Goal: Task Accomplishment & Management: Use online tool/utility

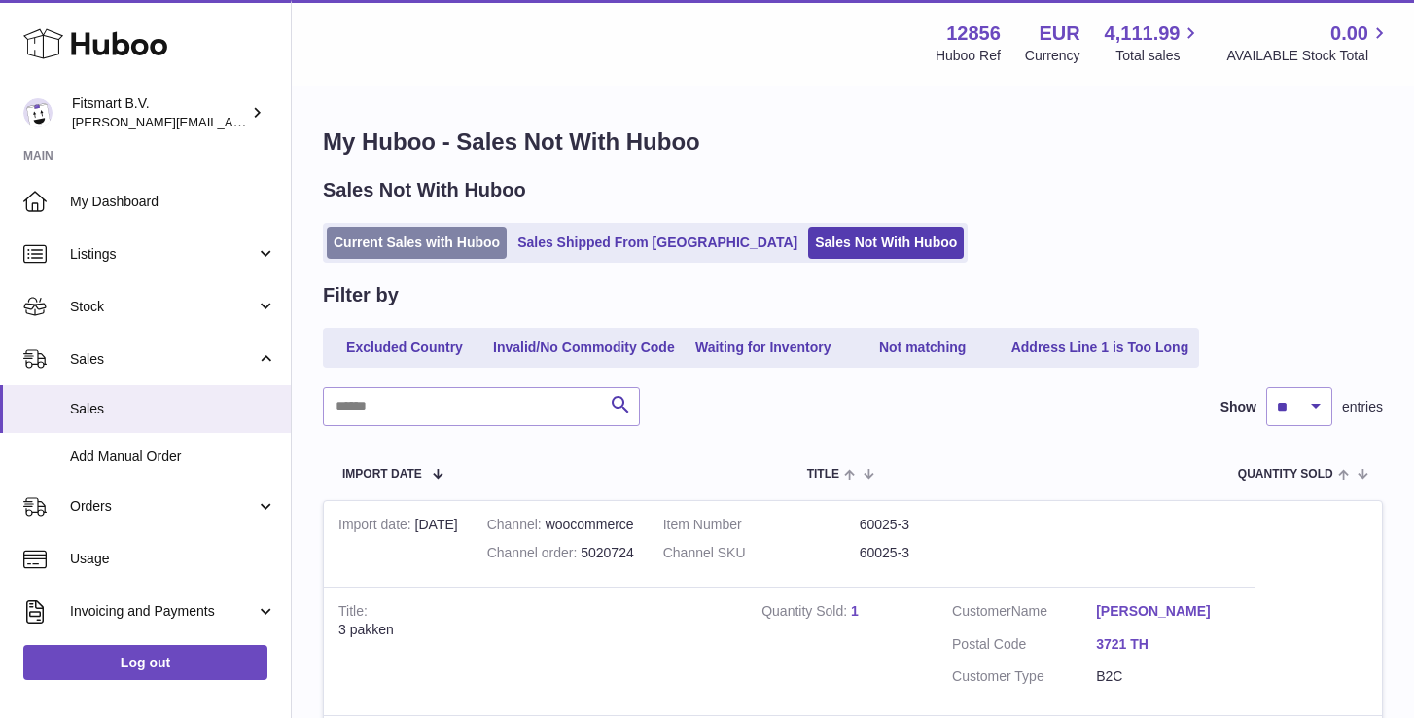
click at [402, 240] on link "Current Sales with Huboo" at bounding box center [417, 243] width 180 height 32
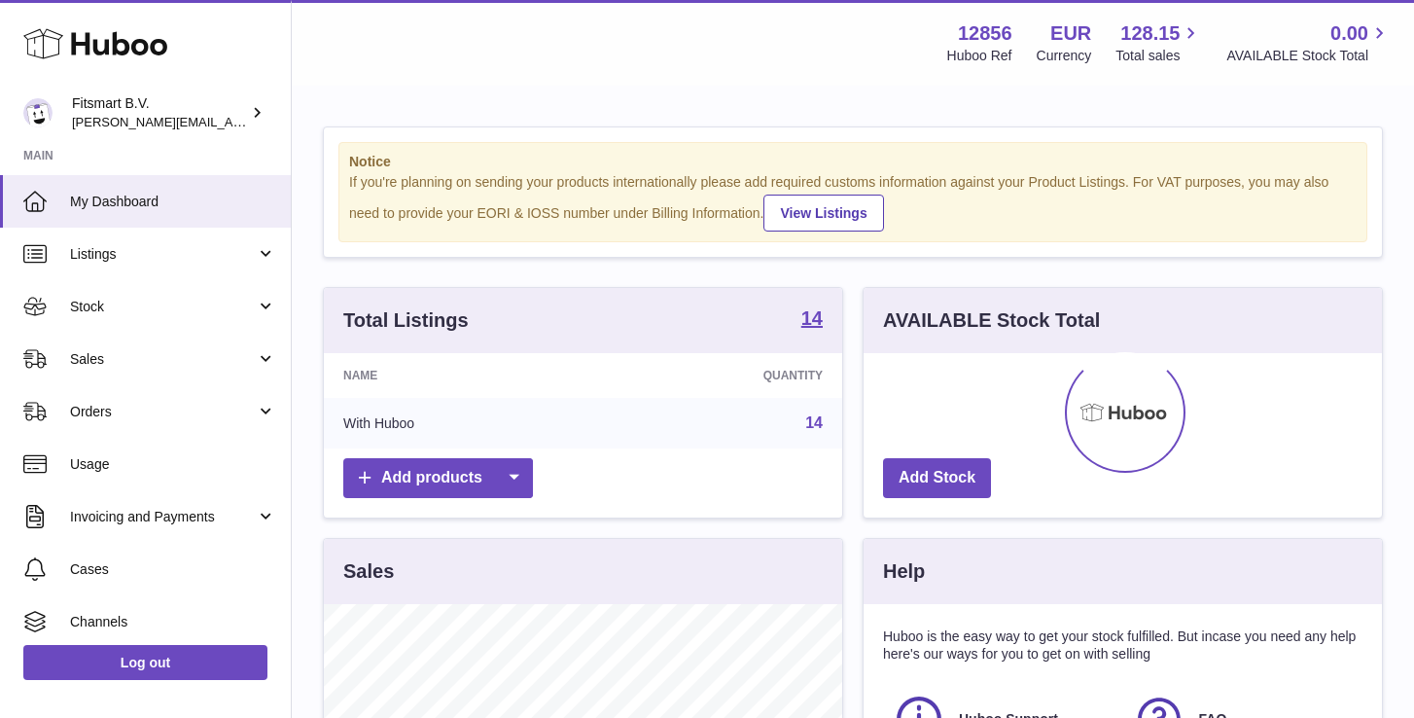
scroll to position [303, 518]
click at [99, 356] on span "Sales" at bounding box center [163, 359] width 186 height 18
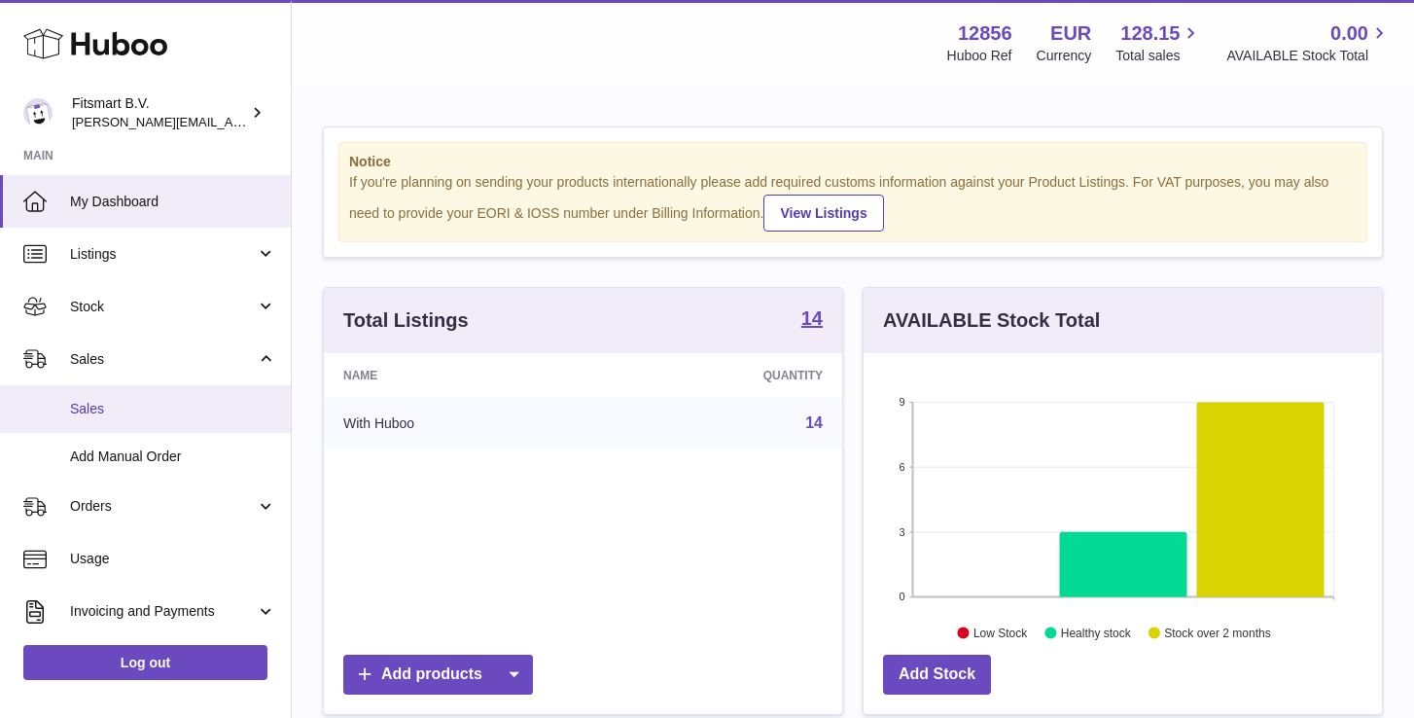
click at [109, 393] on link "Sales" at bounding box center [145, 409] width 291 height 48
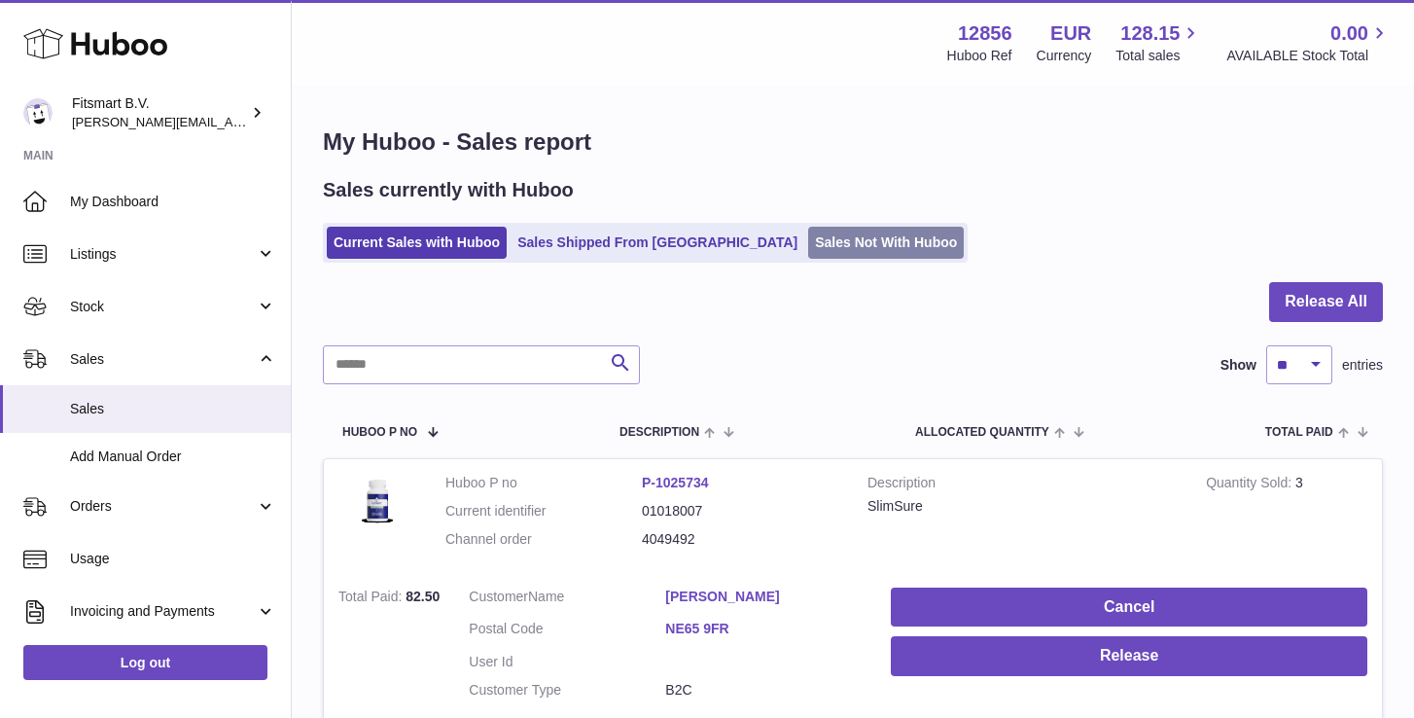
click at [808, 241] on link "Sales Not With Huboo" at bounding box center [886, 243] width 156 height 32
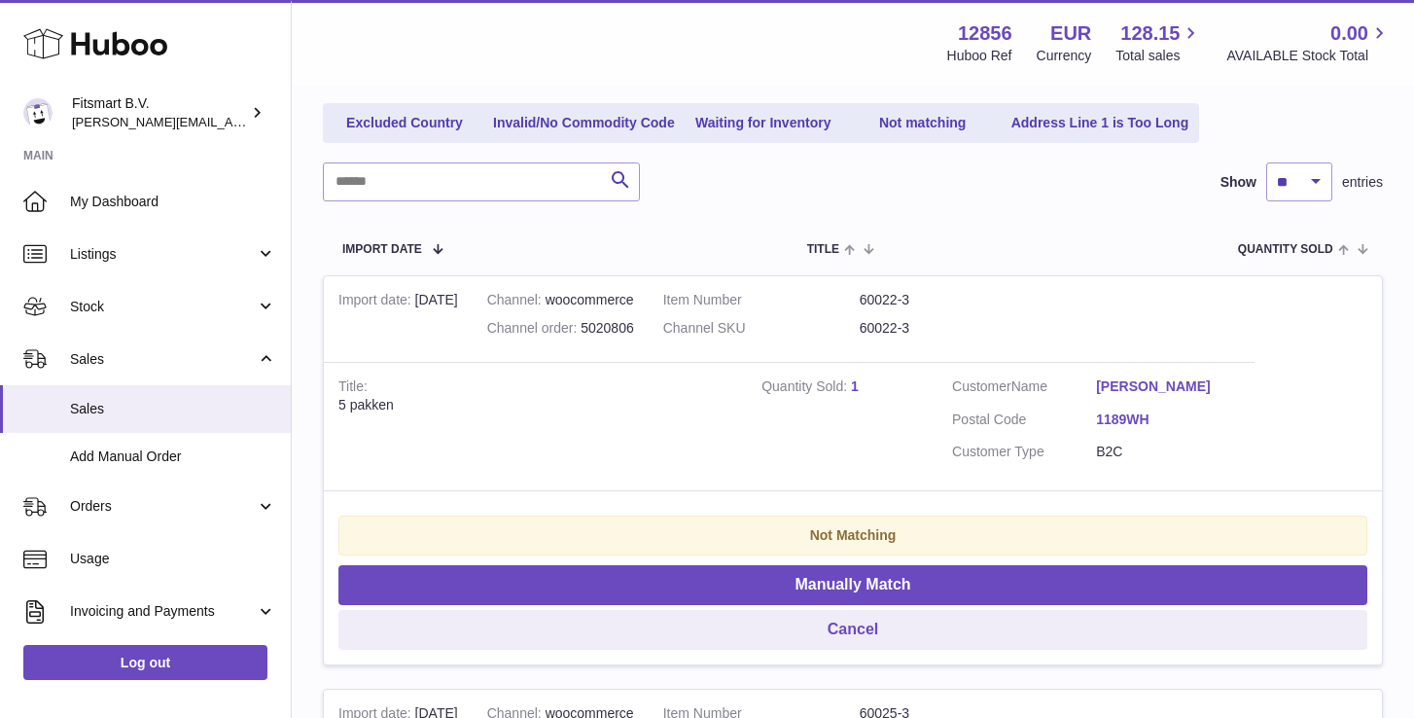
scroll to position [275, 0]
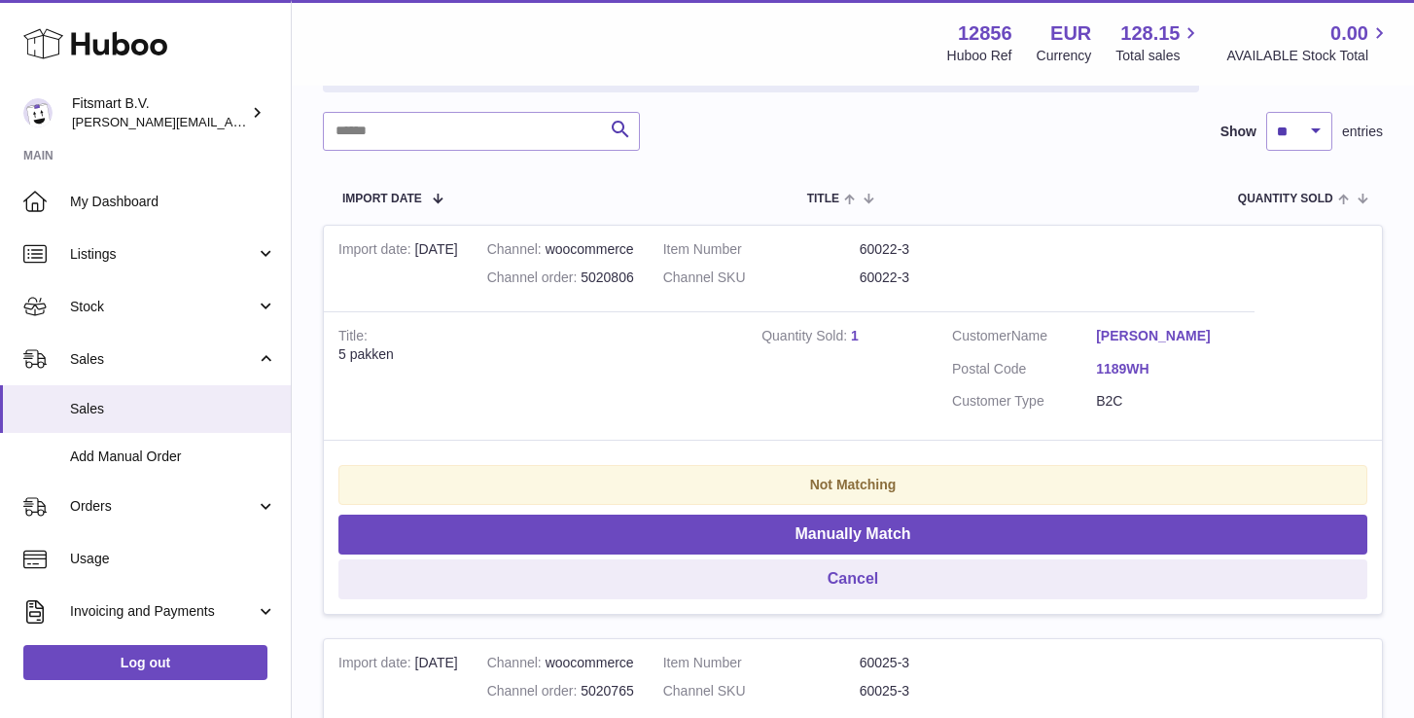
click at [853, 334] on link "1" at bounding box center [855, 336] width 8 height 16
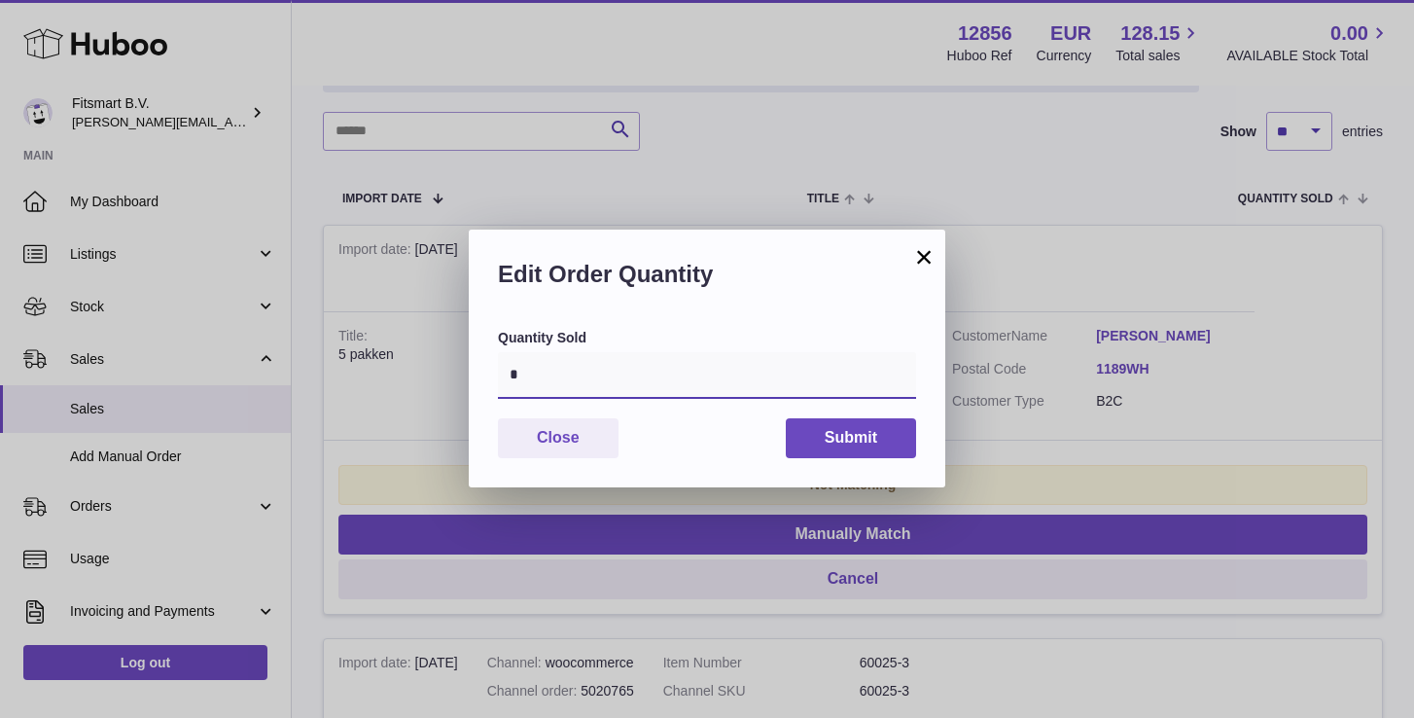
click at [611, 377] on input "*" at bounding box center [707, 375] width 418 height 47
type input "*"
click at [903, 438] on button "Submit" at bounding box center [851, 438] width 130 height 40
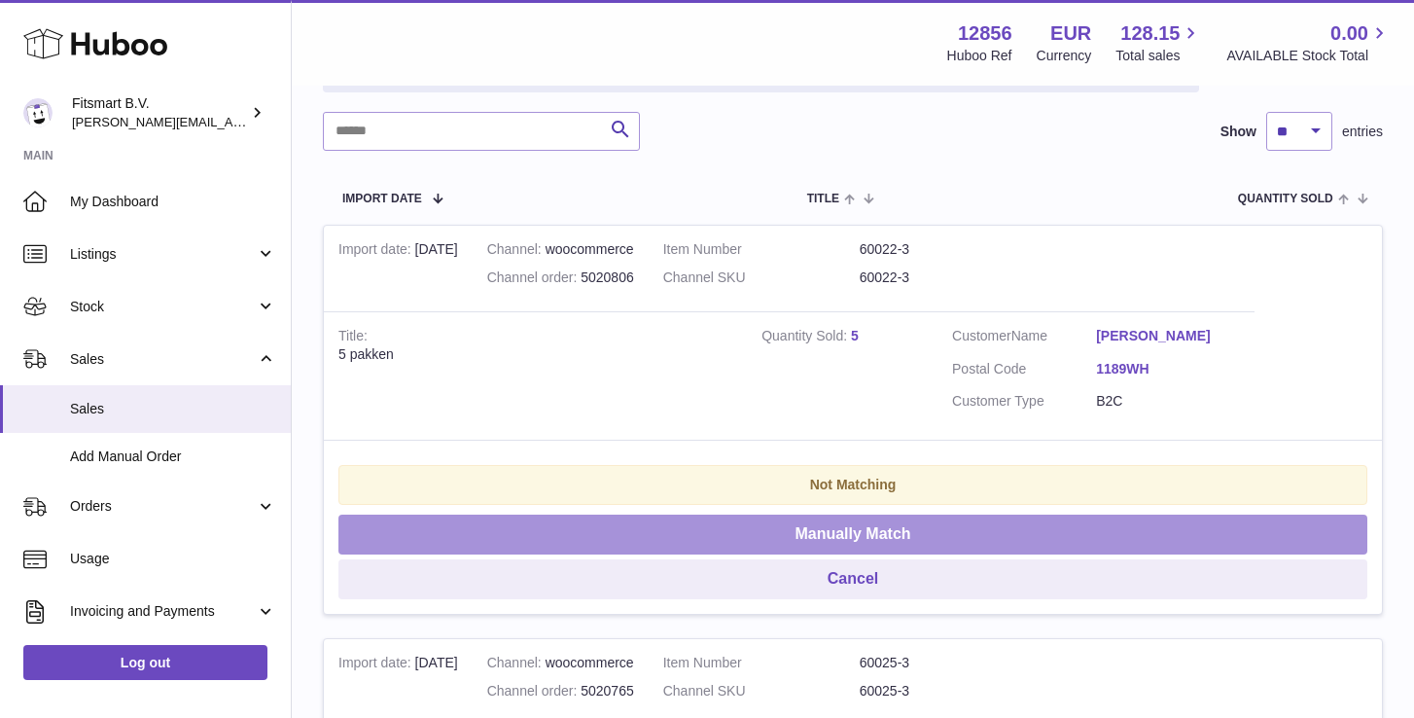
click at [863, 517] on button "Manually Match" at bounding box center [852, 534] width 1029 height 40
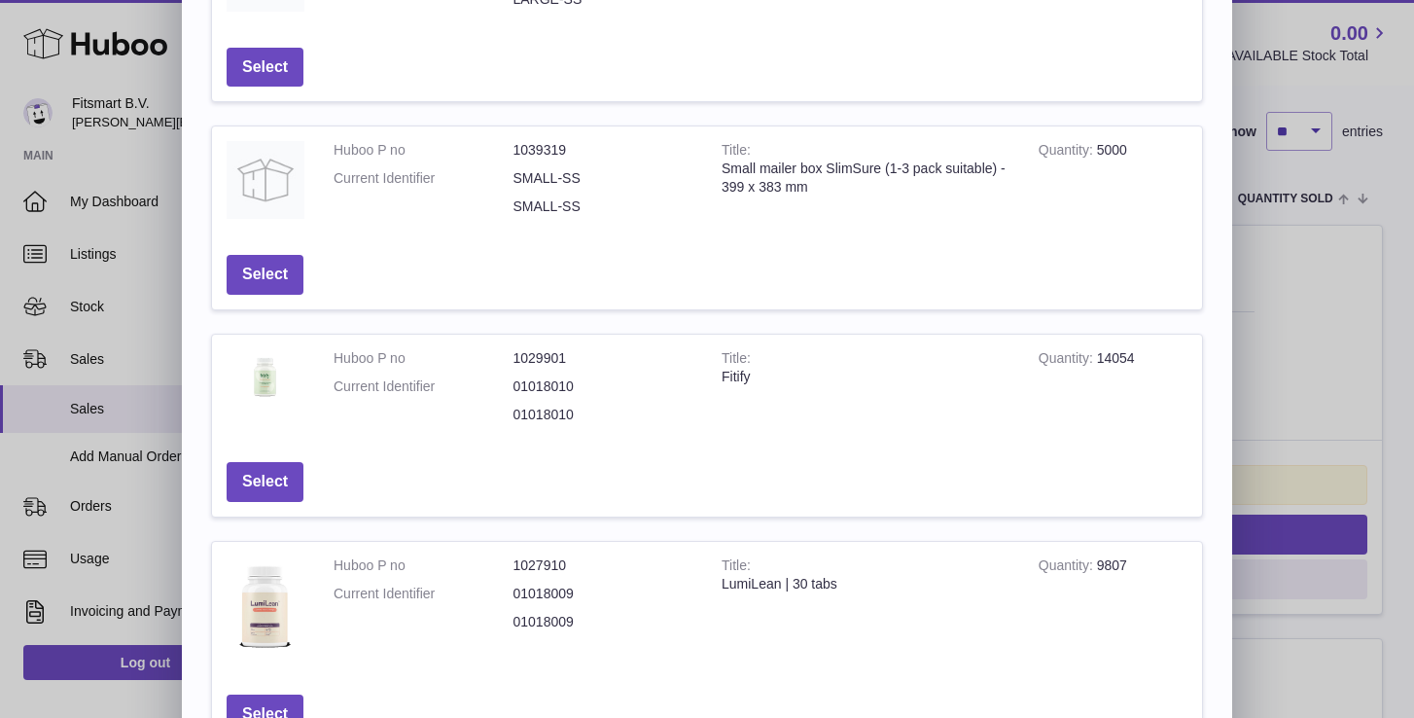
scroll to position [628, 0]
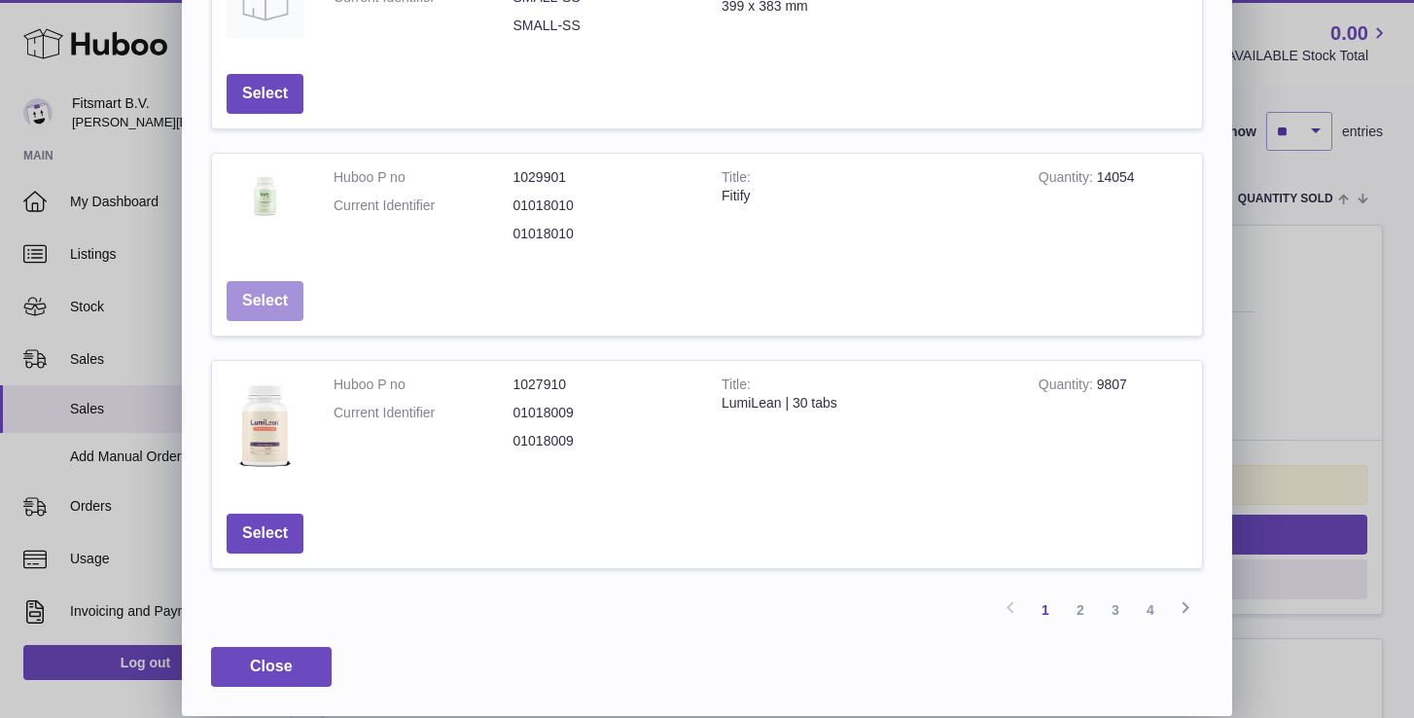
click at [246, 301] on button "Select" at bounding box center [265, 301] width 77 height 40
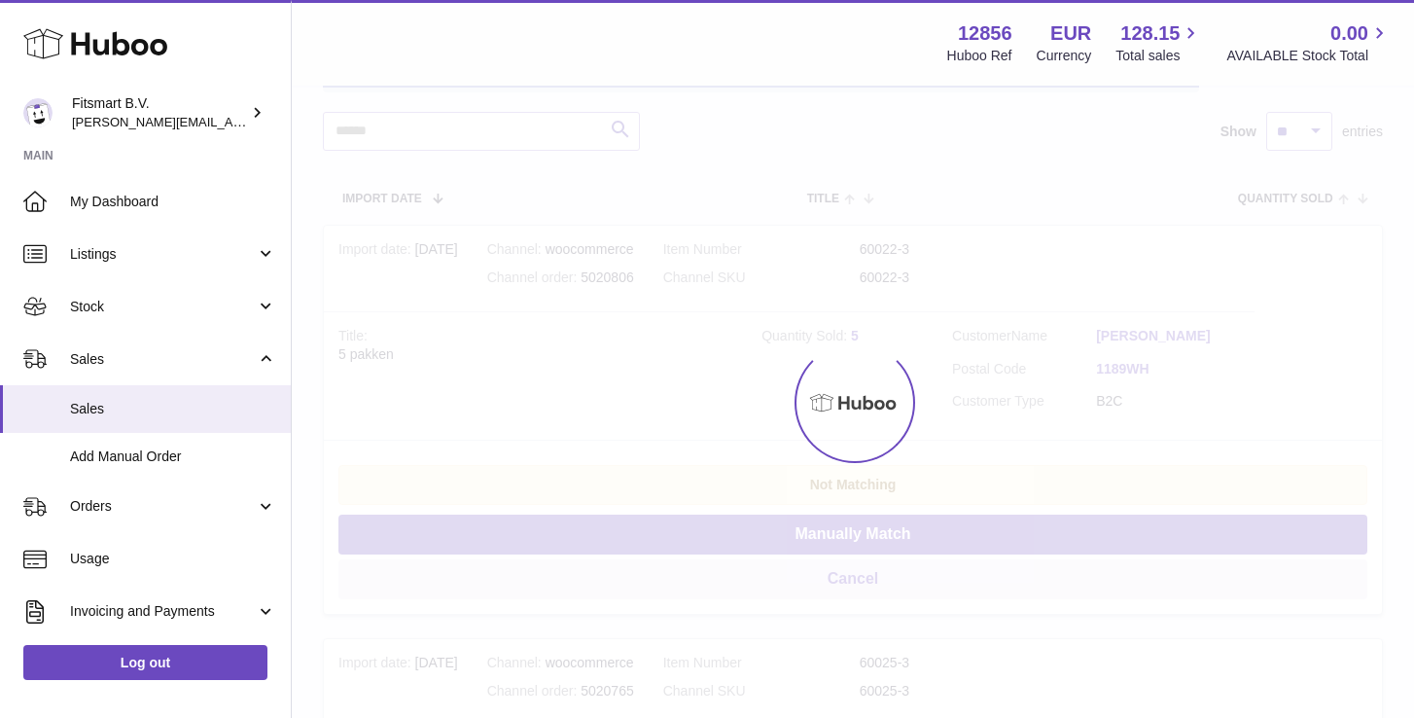
scroll to position [0, 0]
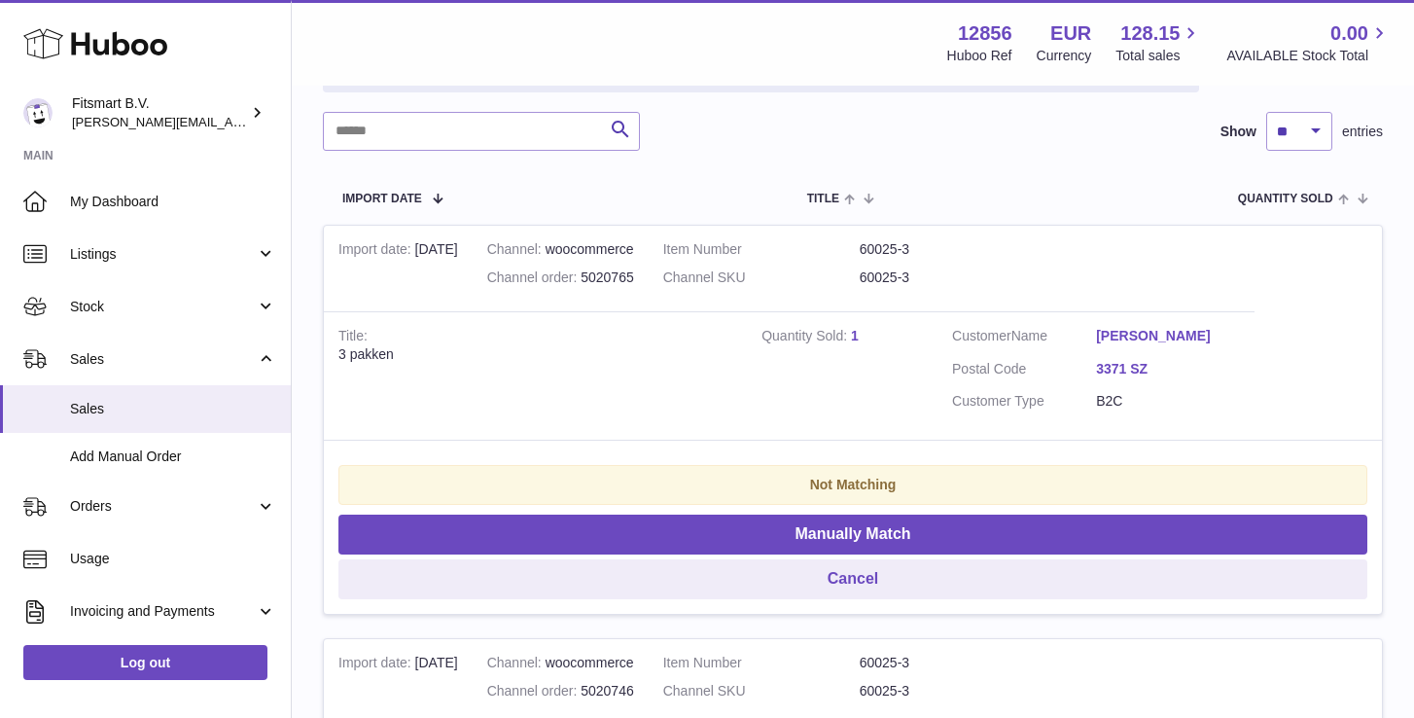
click at [853, 328] on link "1" at bounding box center [855, 336] width 8 height 16
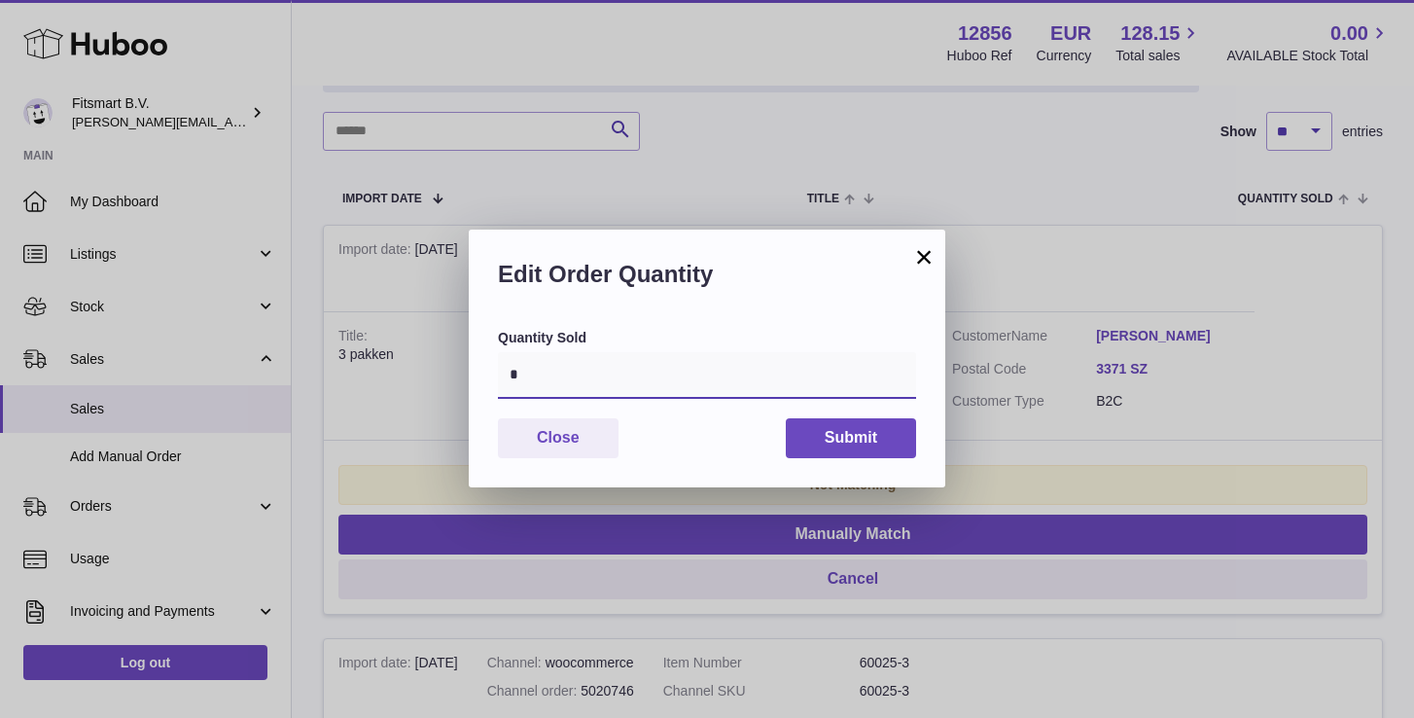
click at [719, 375] on input "*" at bounding box center [707, 375] width 418 height 47
type input "*"
click at [833, 446] on button "Submit" at bounding box center [851, 438] width 130 height 40
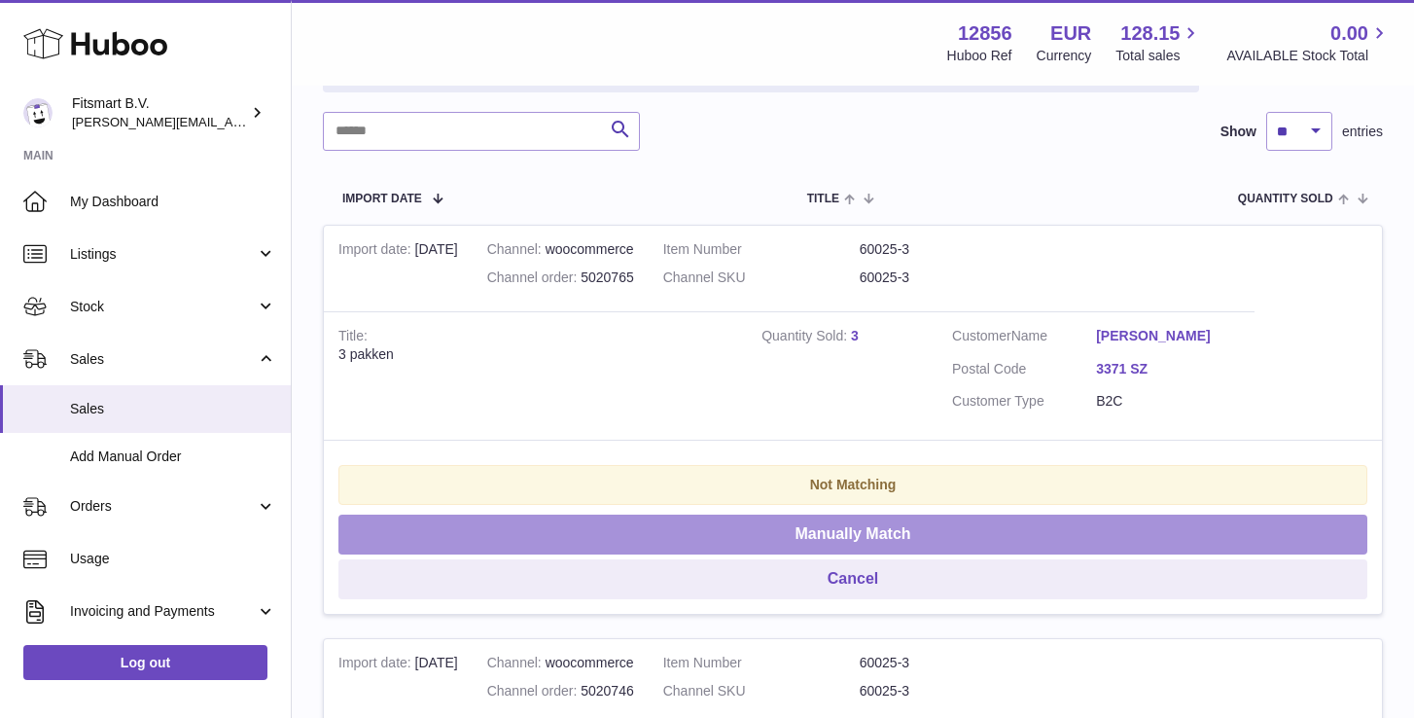
click at [762, 553] on button "Manually Match" at bounding box center [852, 534] width 1029 height 40
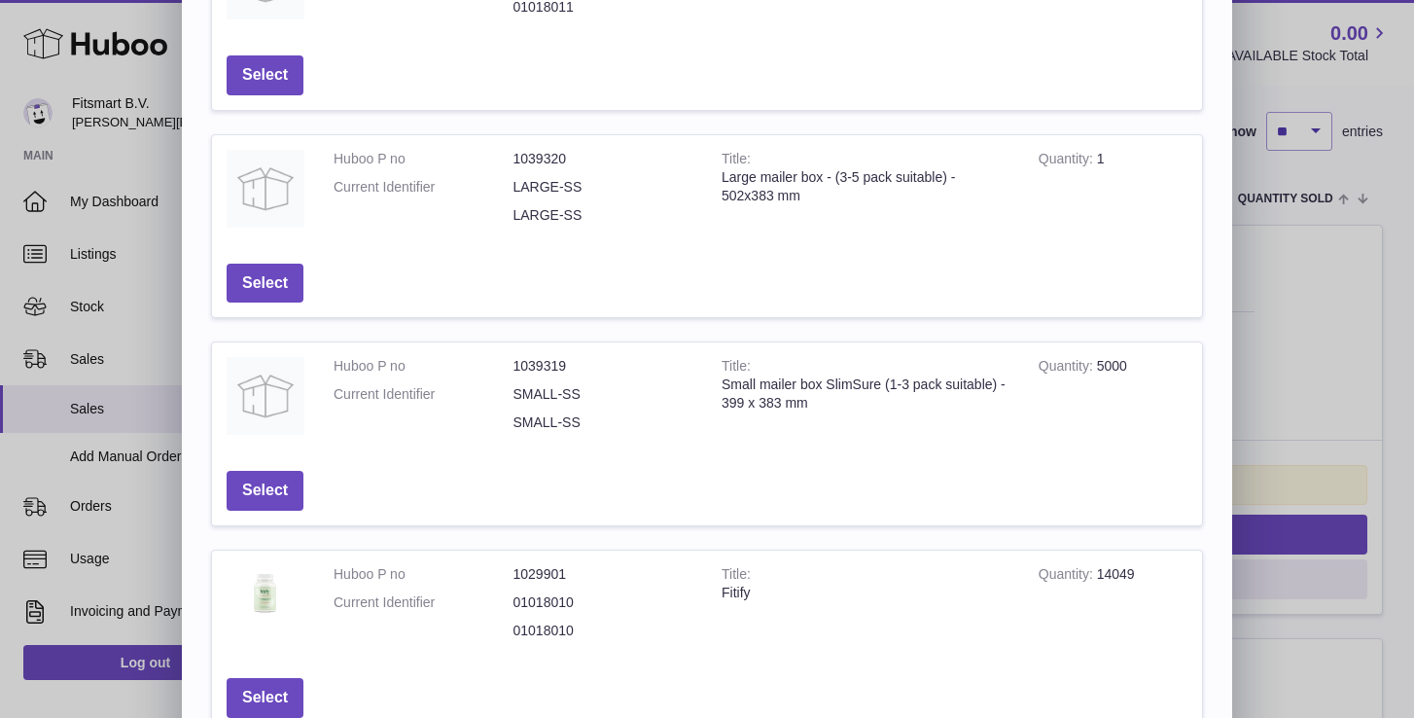
scroll to position [628, 0]
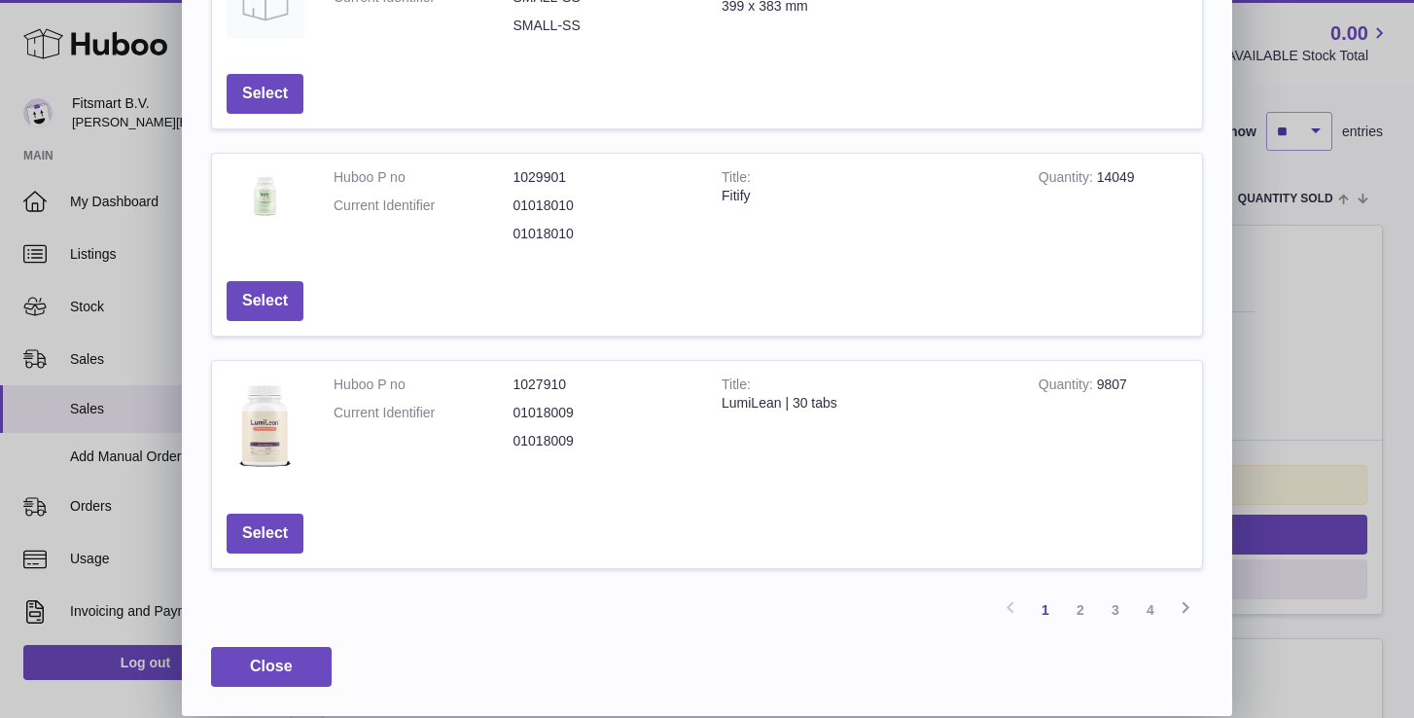
click at [282, 275] on td "Select" at bounding box center [265, 300] width 106 height 69
click at [274, 288] on button "Select" at bounding box center [265, 301] width 77 height 40
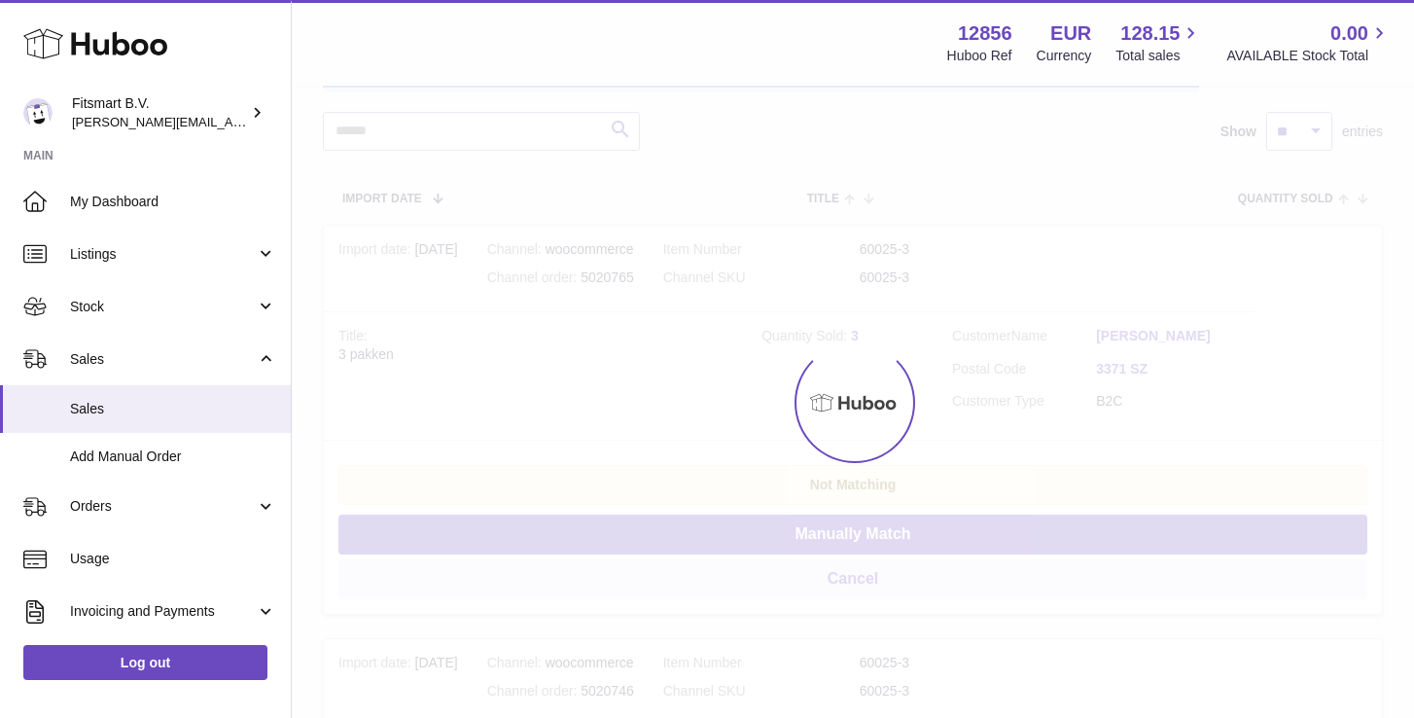
scroll to position [0, 0]
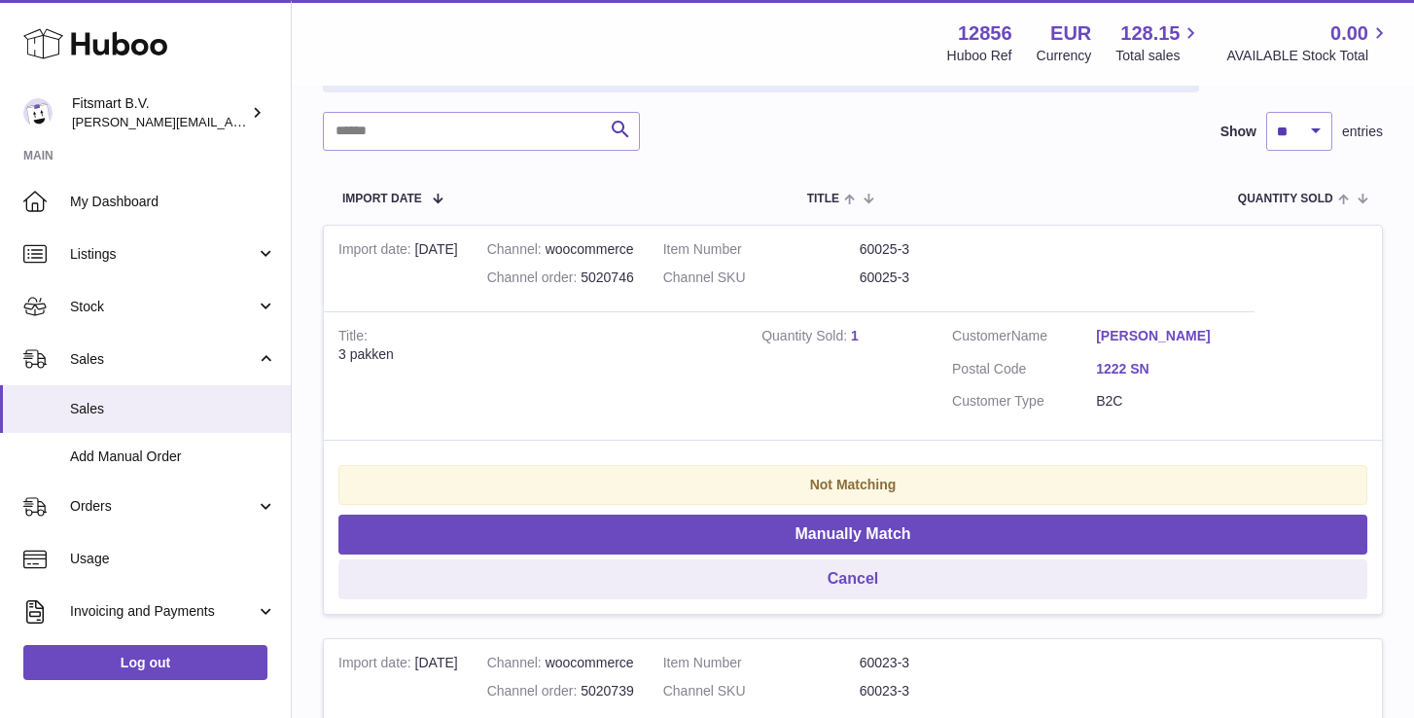
click at [854, 333] on link "1" at bounding box center [855, 336] width 8 height 16
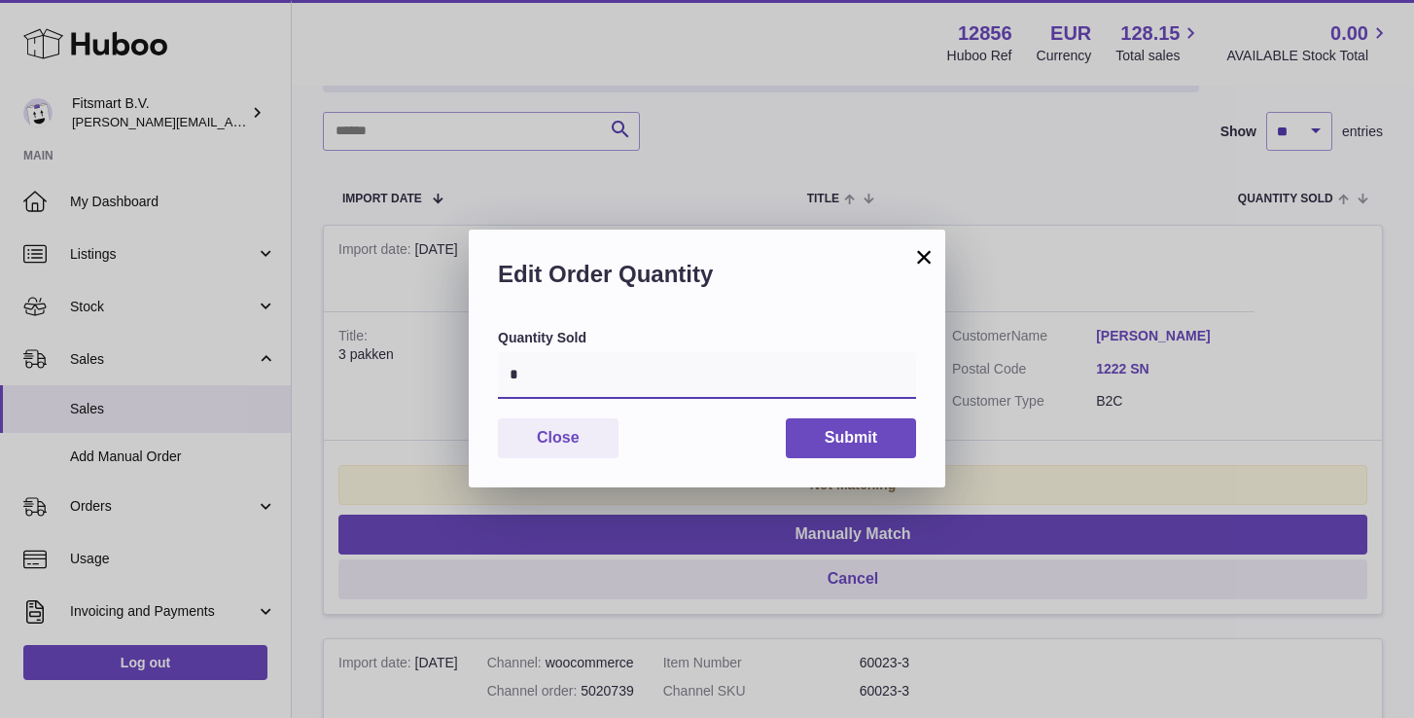
click at [651, 368] on input "*" at bounding box center [707, 375] width 418 height 47
type input "*"
click at [876, 429] on button "Submit" at bounding box center [851, 438] width 130 height 40
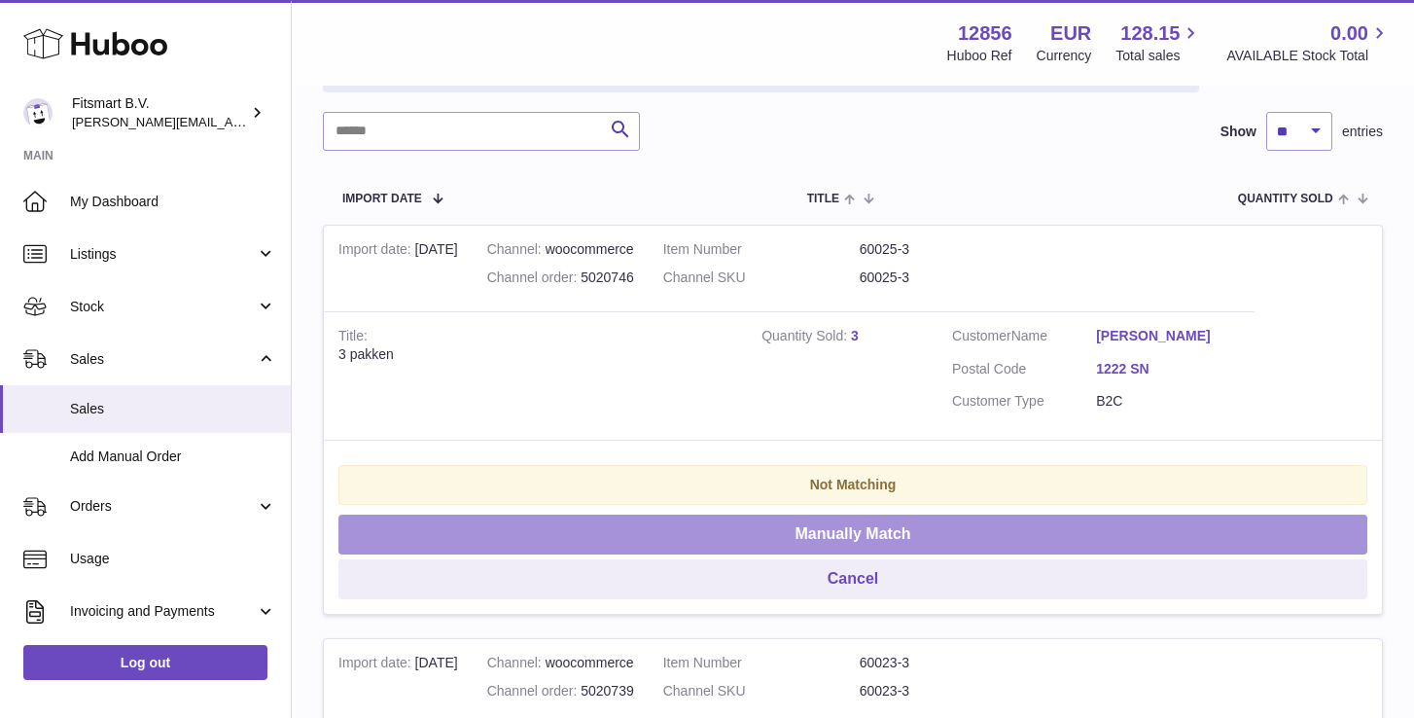
click at [723, 534] on button "Manually Match" at bounding box center [852, 534] width 1029 height 40
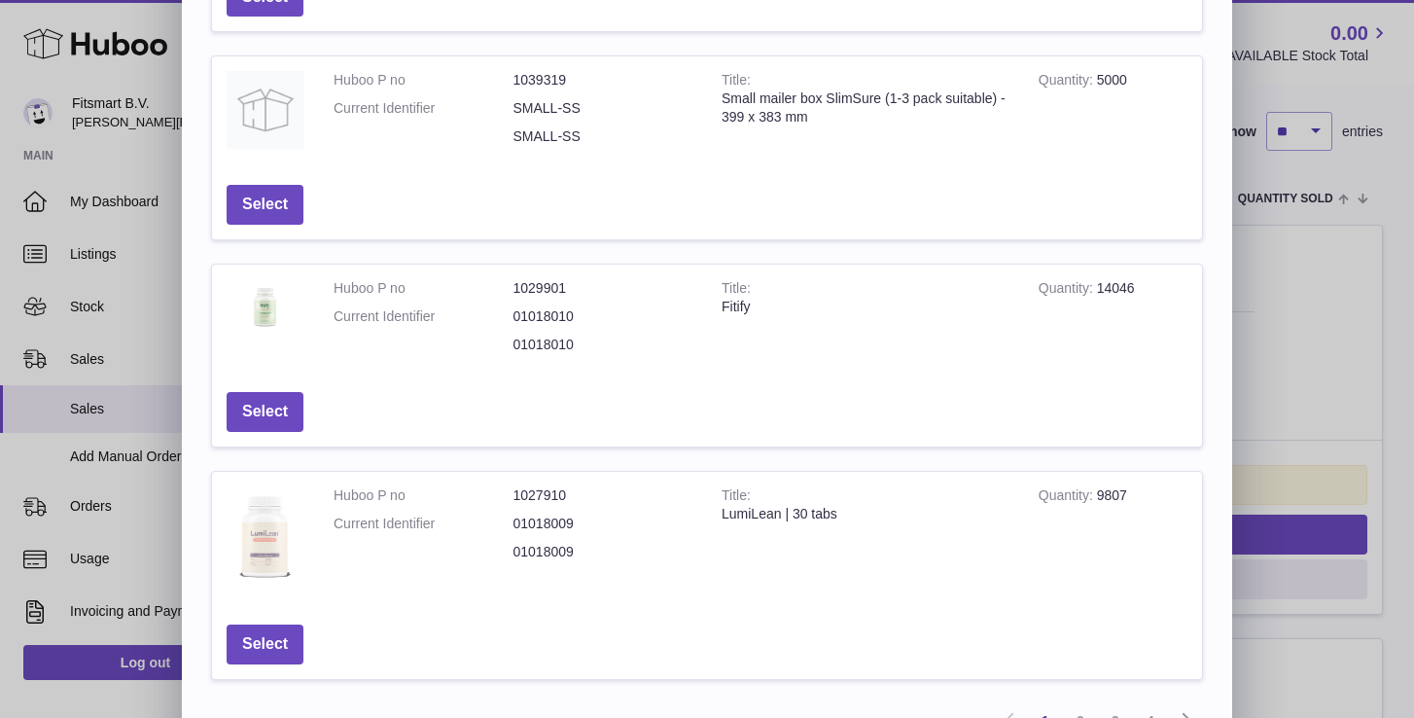
scroll to position [609, 0]
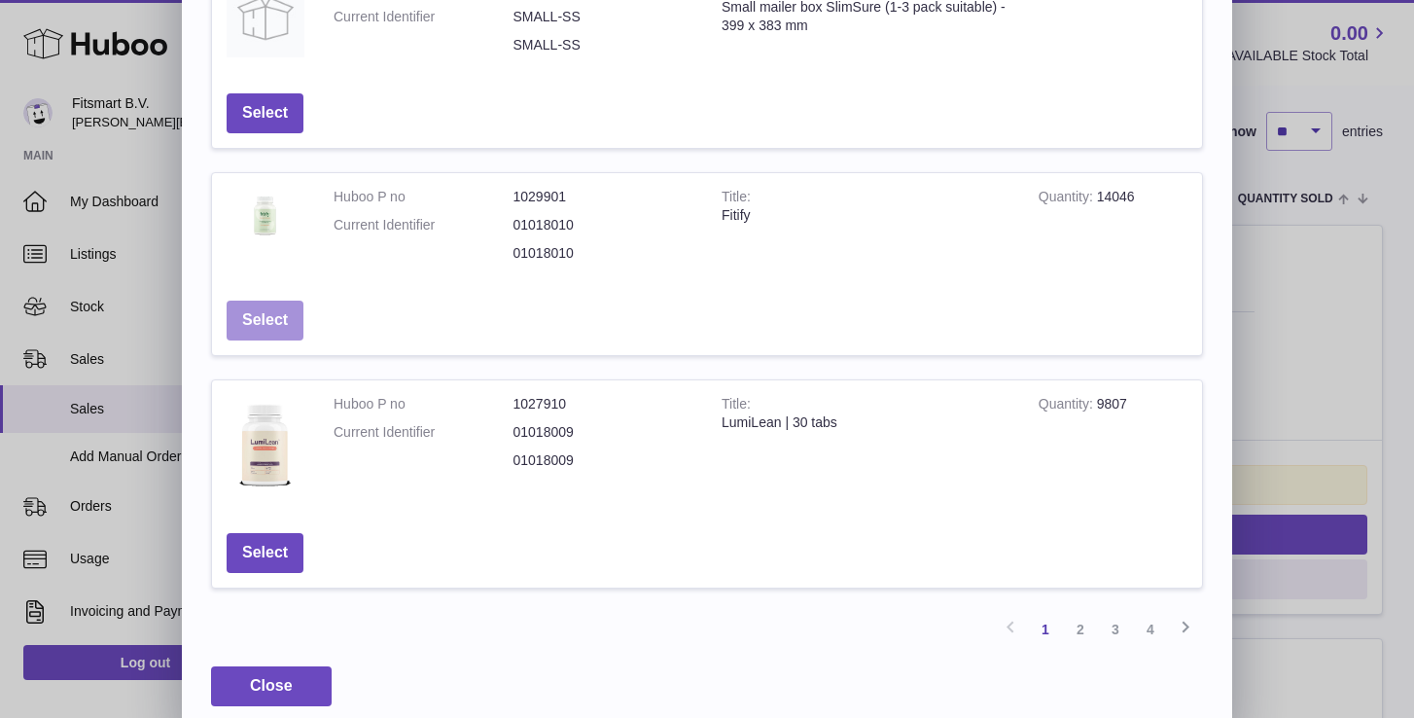
click at [278, 312] on button "Select" at bounding box center [265, 320] width 77 height 40
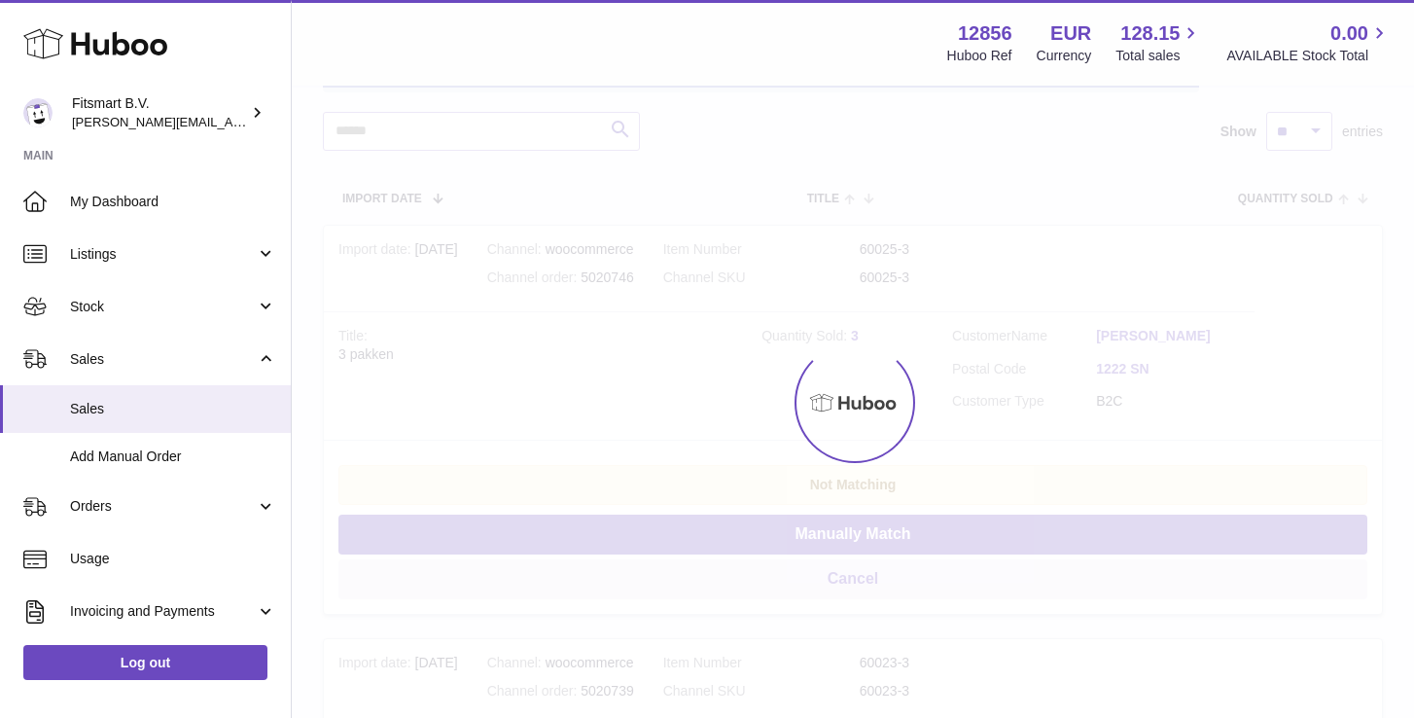
scroll to position [0, 0]
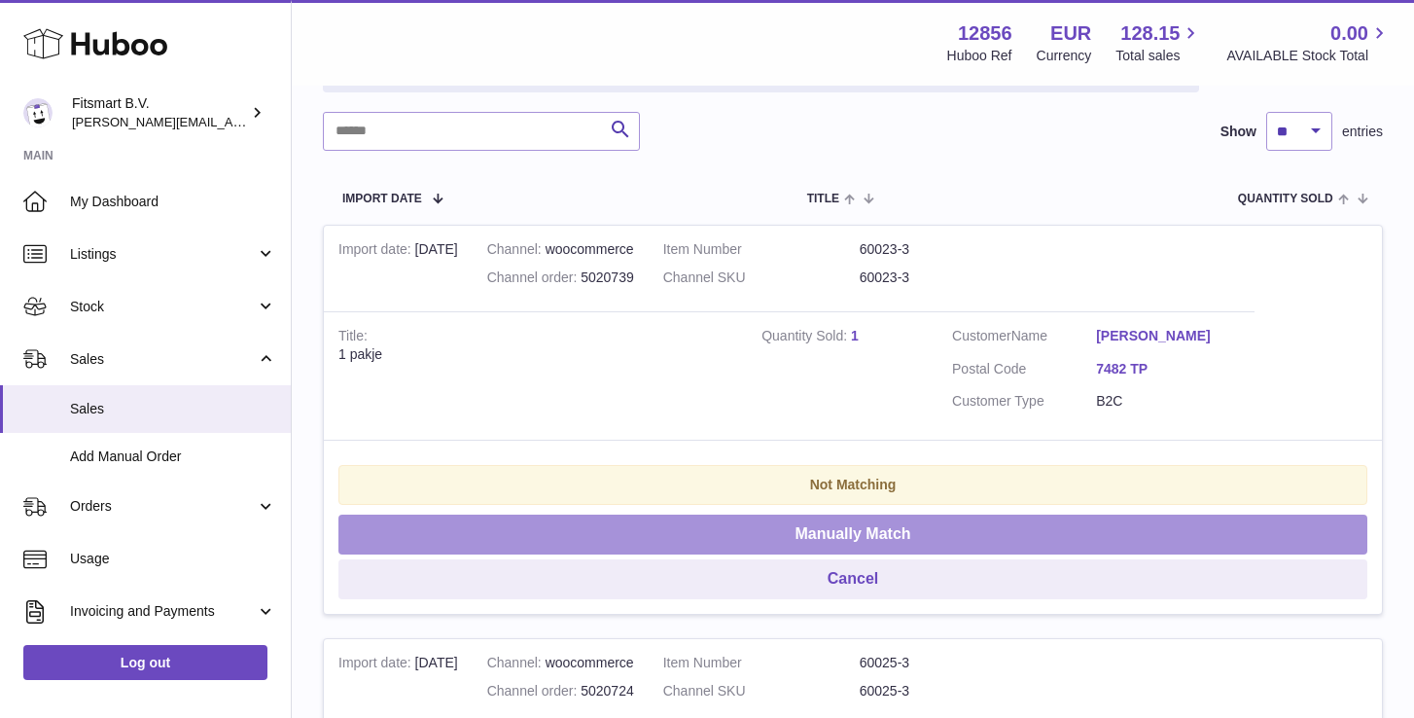
click at [749, 530] on button "Manually Match" at bounding box center [852, 534] width 1029 height 40
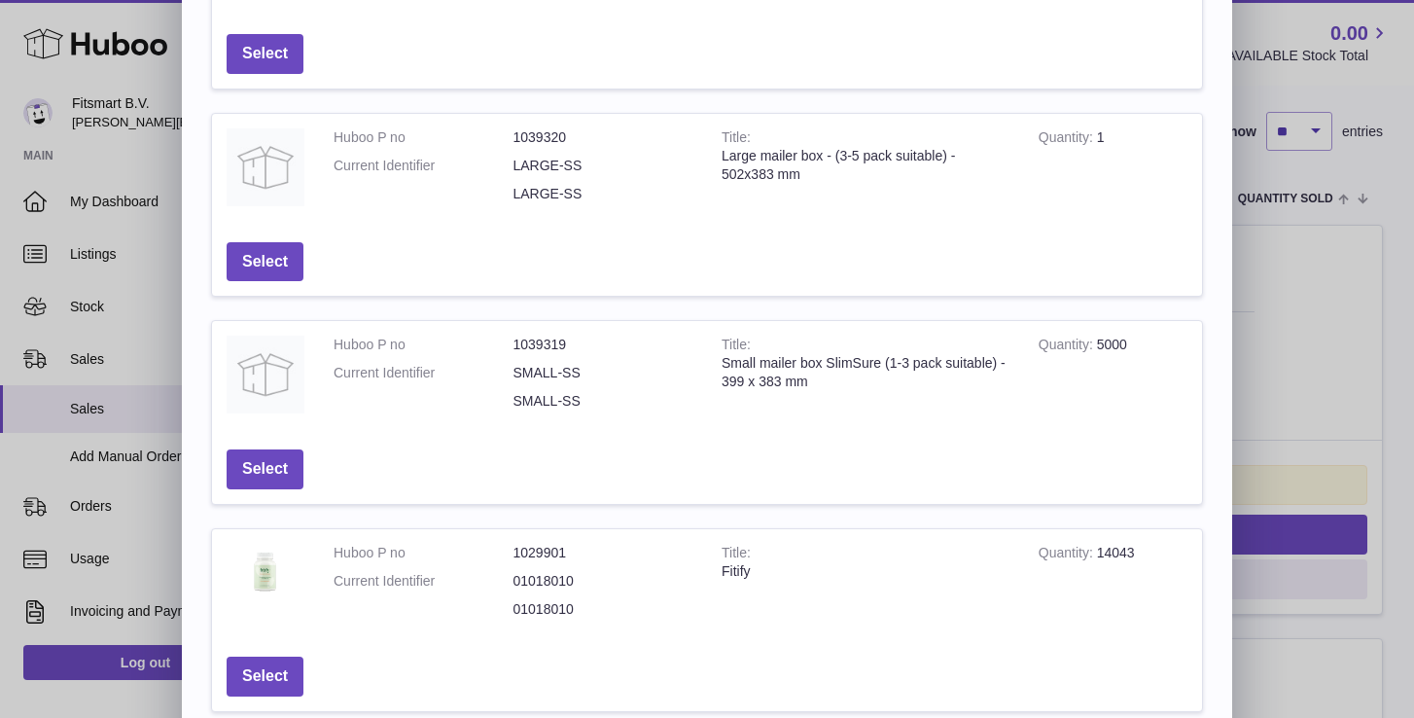
scroll to position [556, 0]
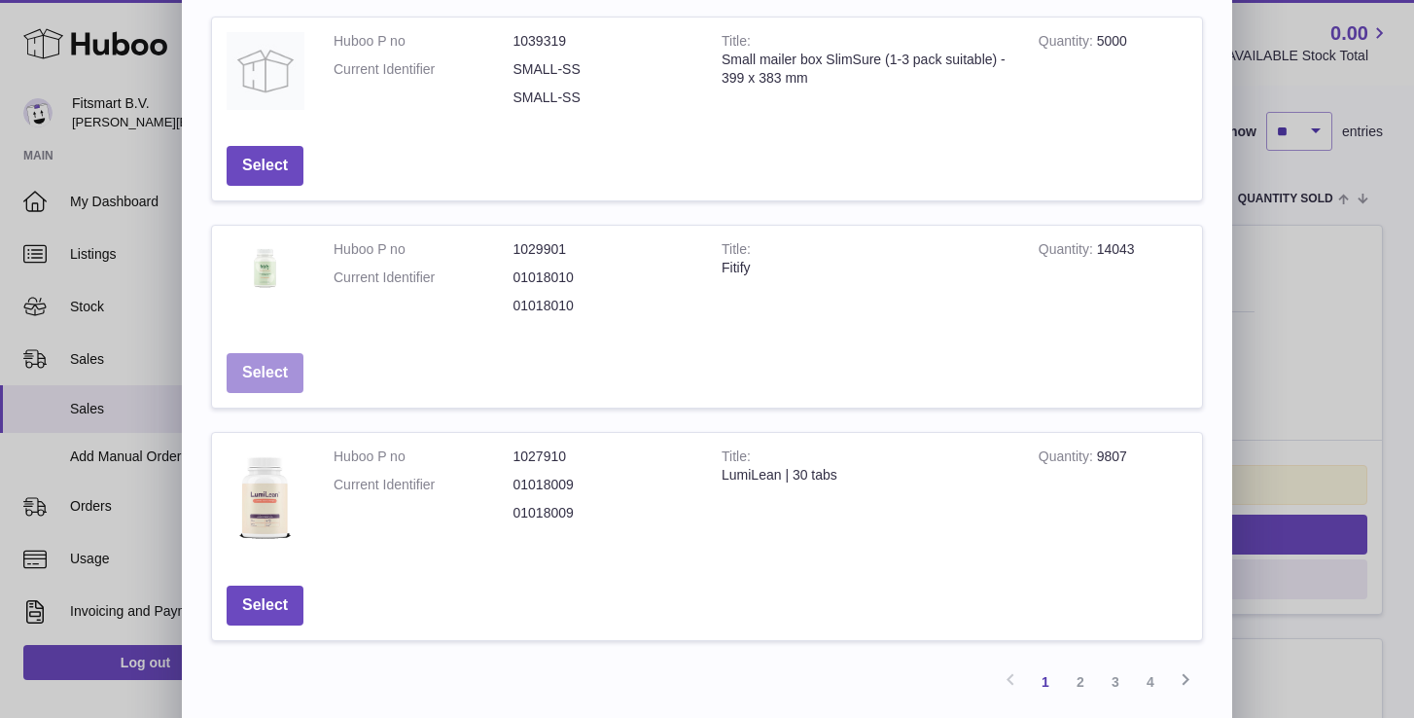
click at [258, 373] on button "Select" at bounding box center [265, 373] width 77 height 40
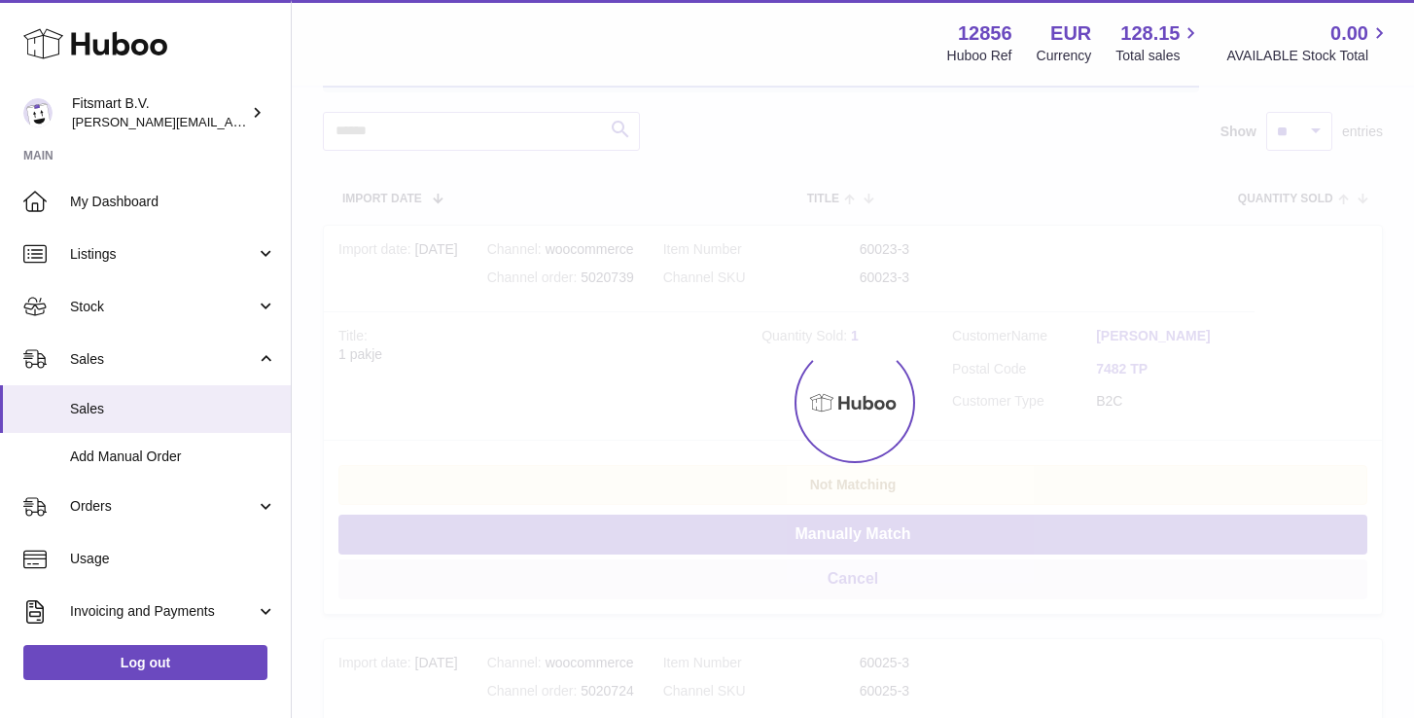
scroll to position [0, 0]
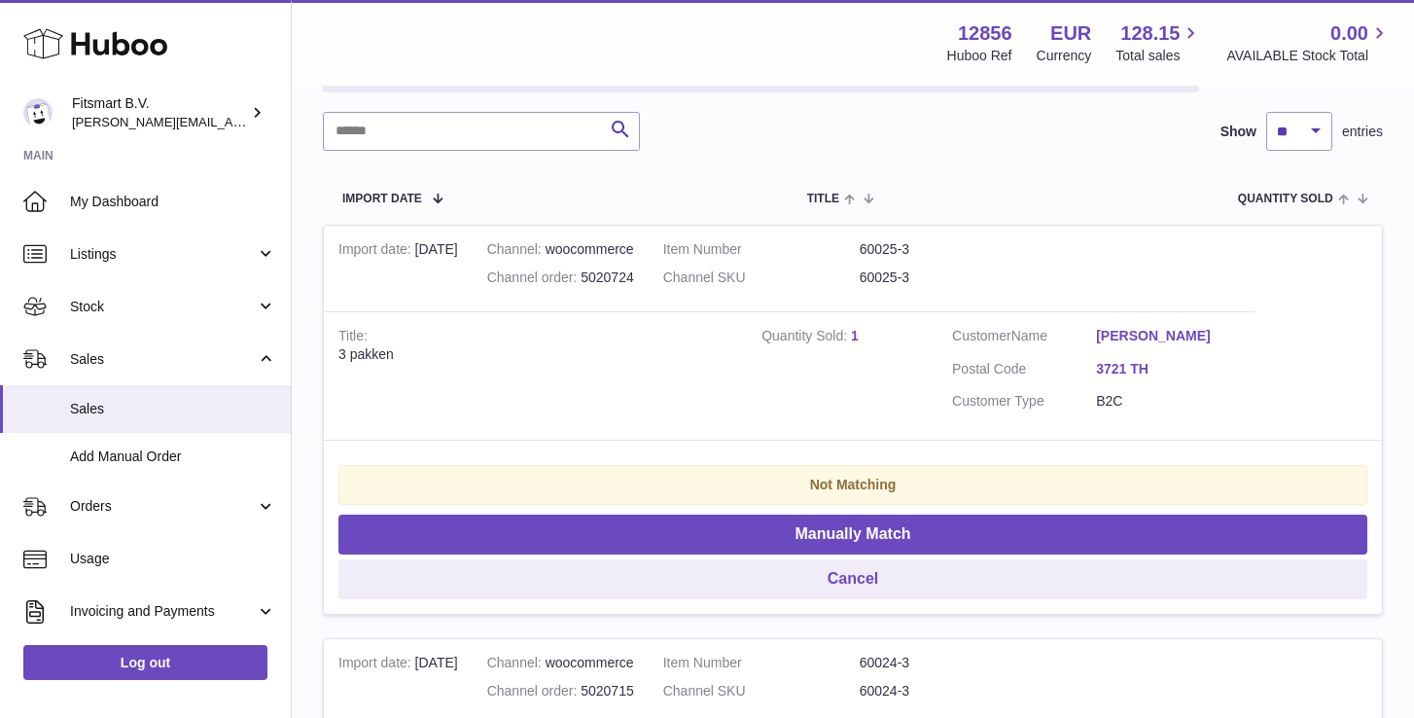
click at [855, 333] on link "1" at bounding box center [855, 336] width 8 height 16
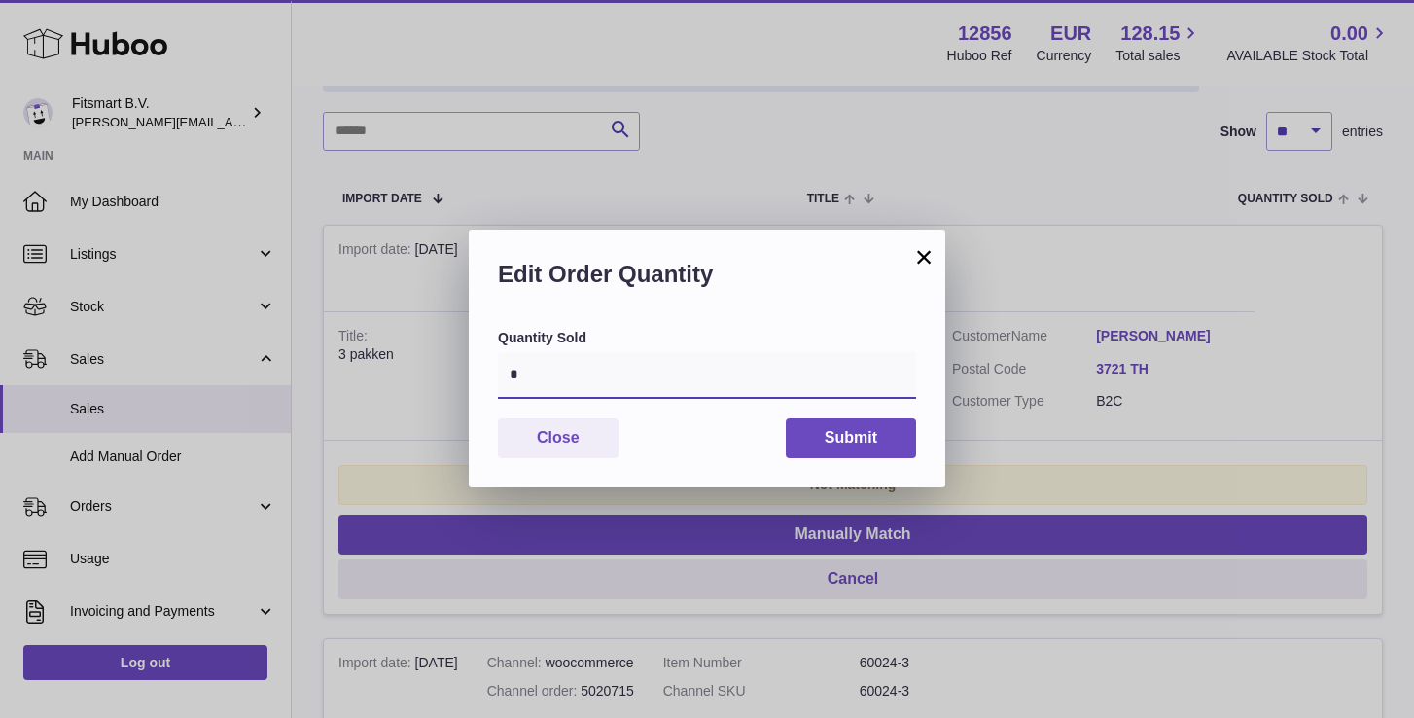
click at [599, 382] on input "*" at bounding box center [707, 375] width 418 height 47
type input "*"
click at [846, 441] on button "Submit" at bounding box center [851, 438] width 130 height 40
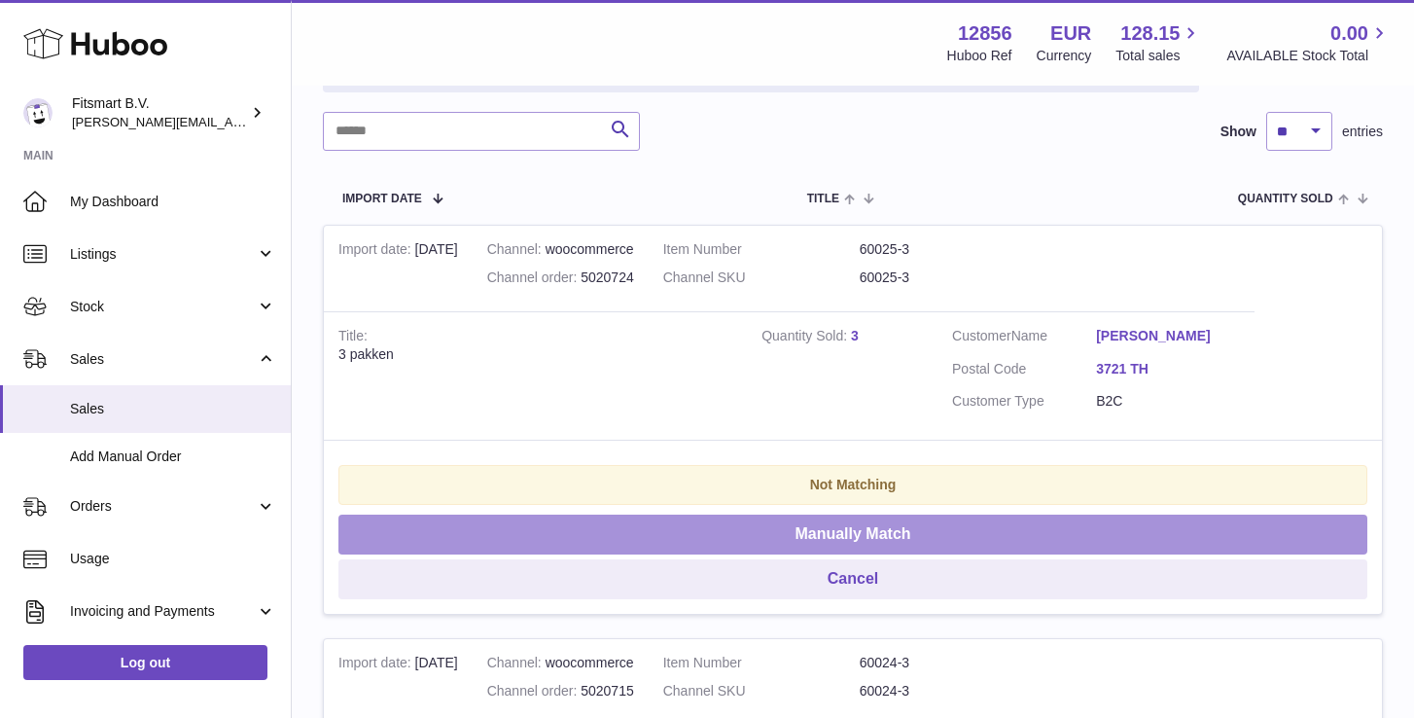
click at [723, 529] on button "Manually Match" at bounding box center [852, 534] width 1029 height 40
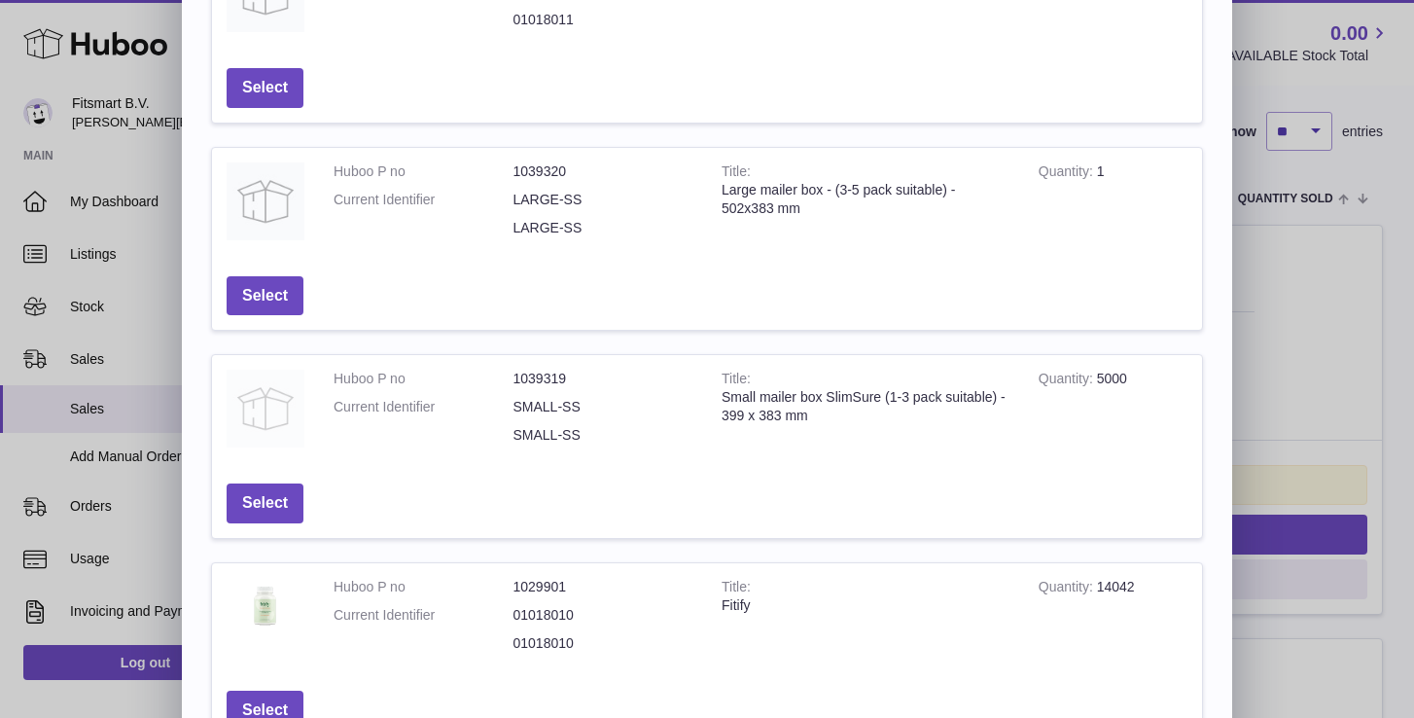
scroll to position [336, 0]
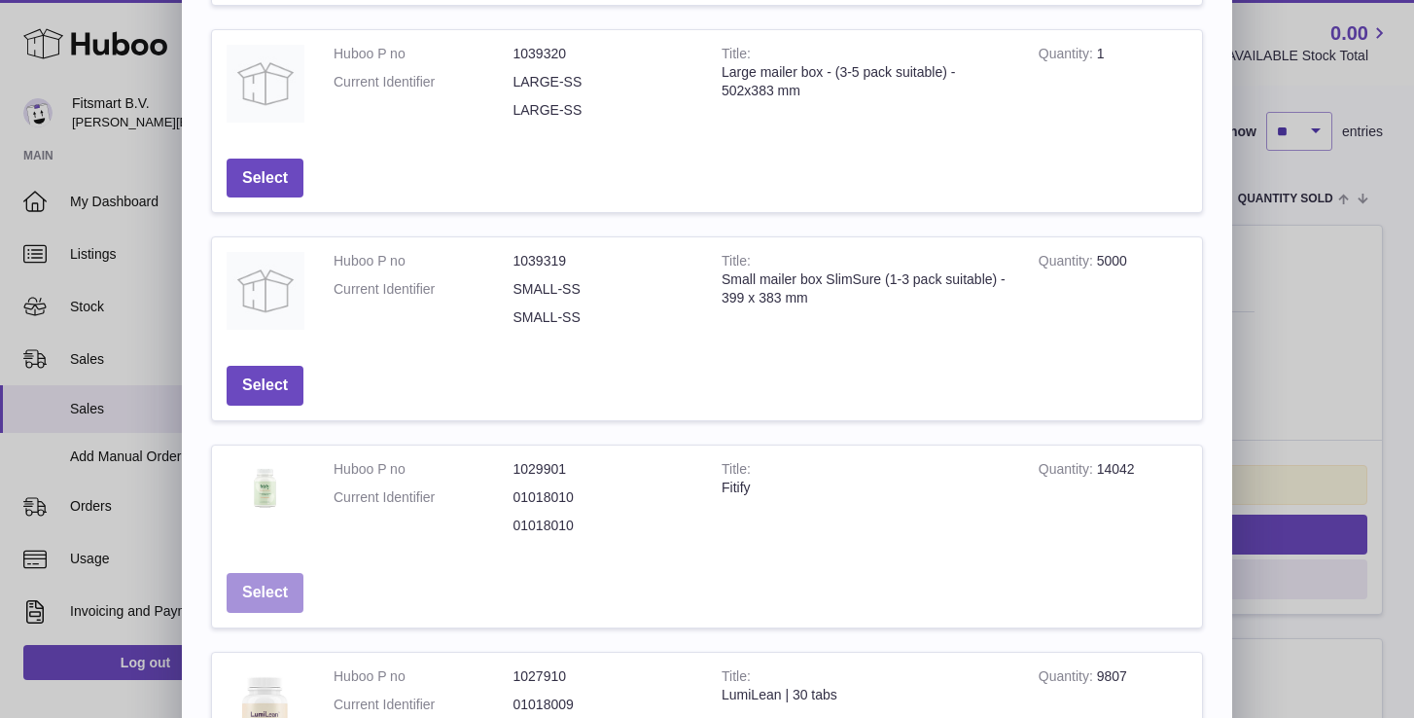
click at [255, 603] on button "Select" at bounding box center [265, 593] width 77 height 40
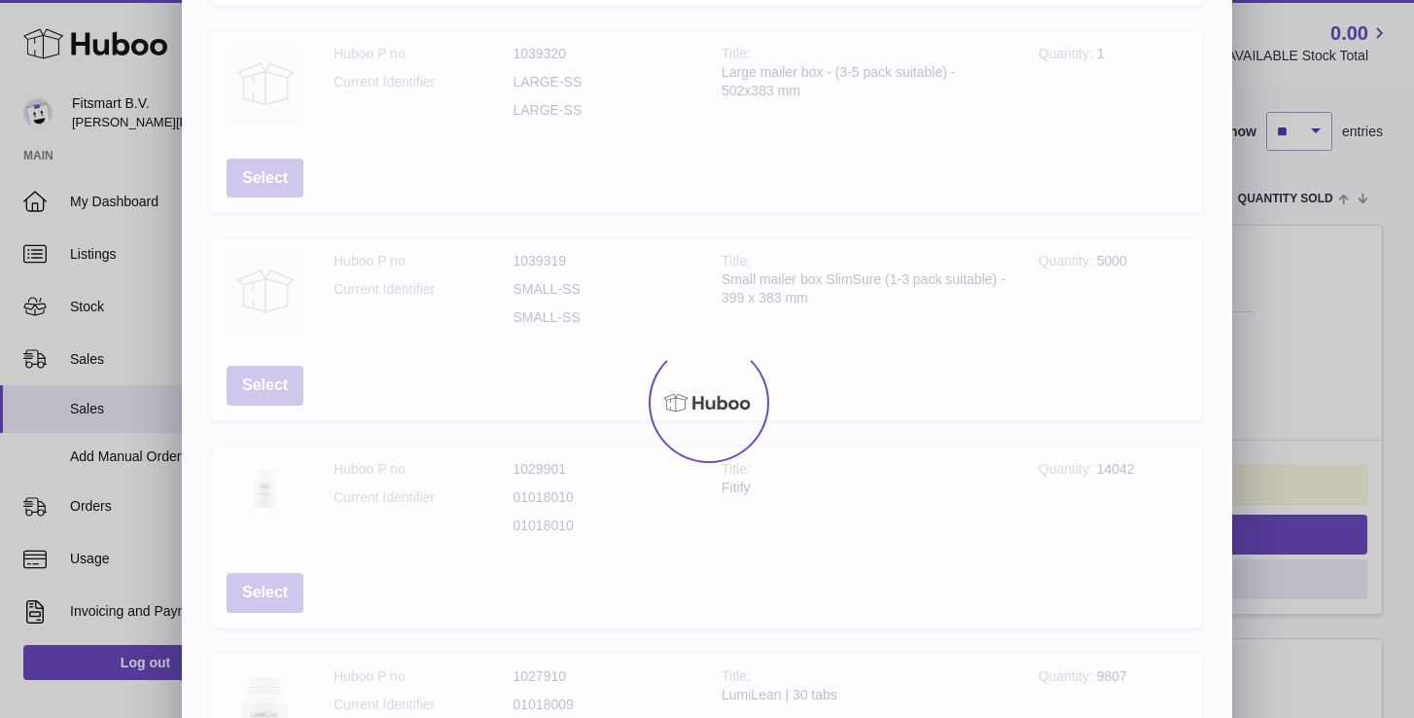
scroll to position [0, 0]
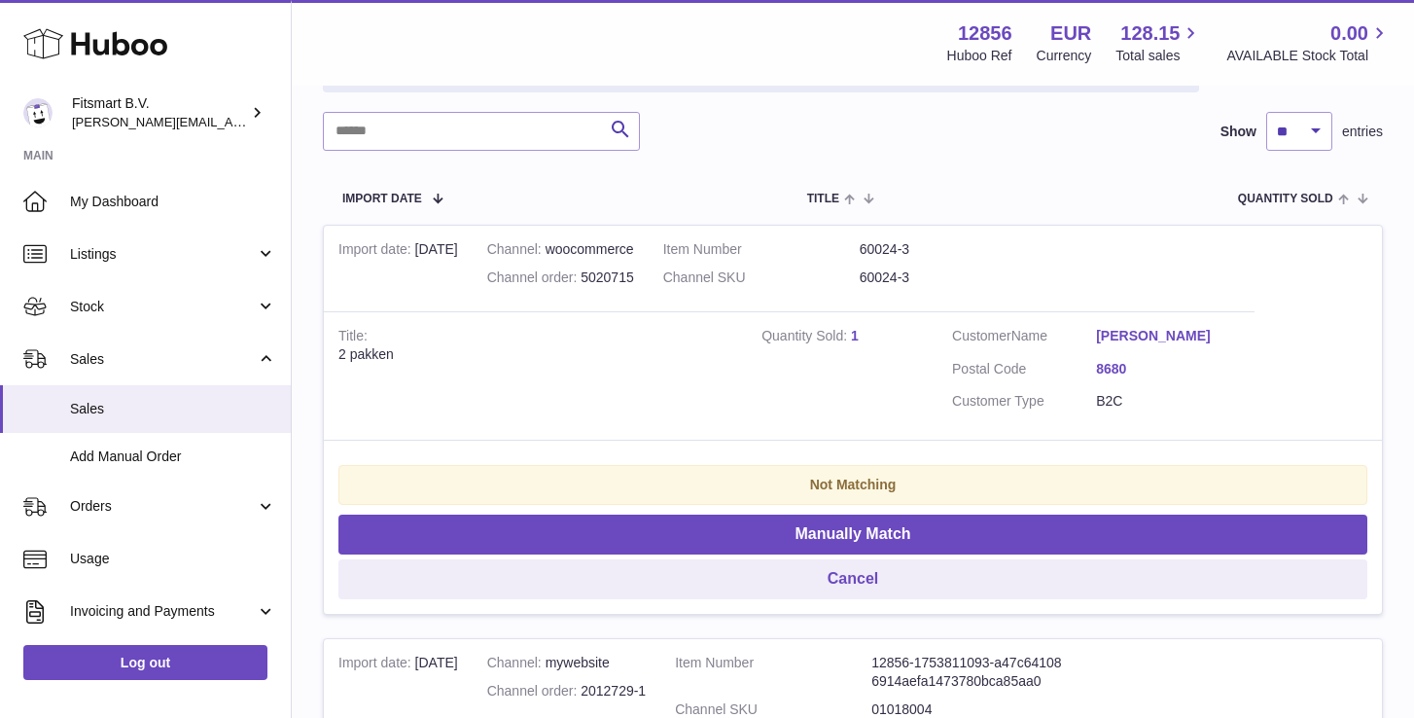
click at [853, 332] on link "1" at bounding box center [855, 336] width 8 height 16
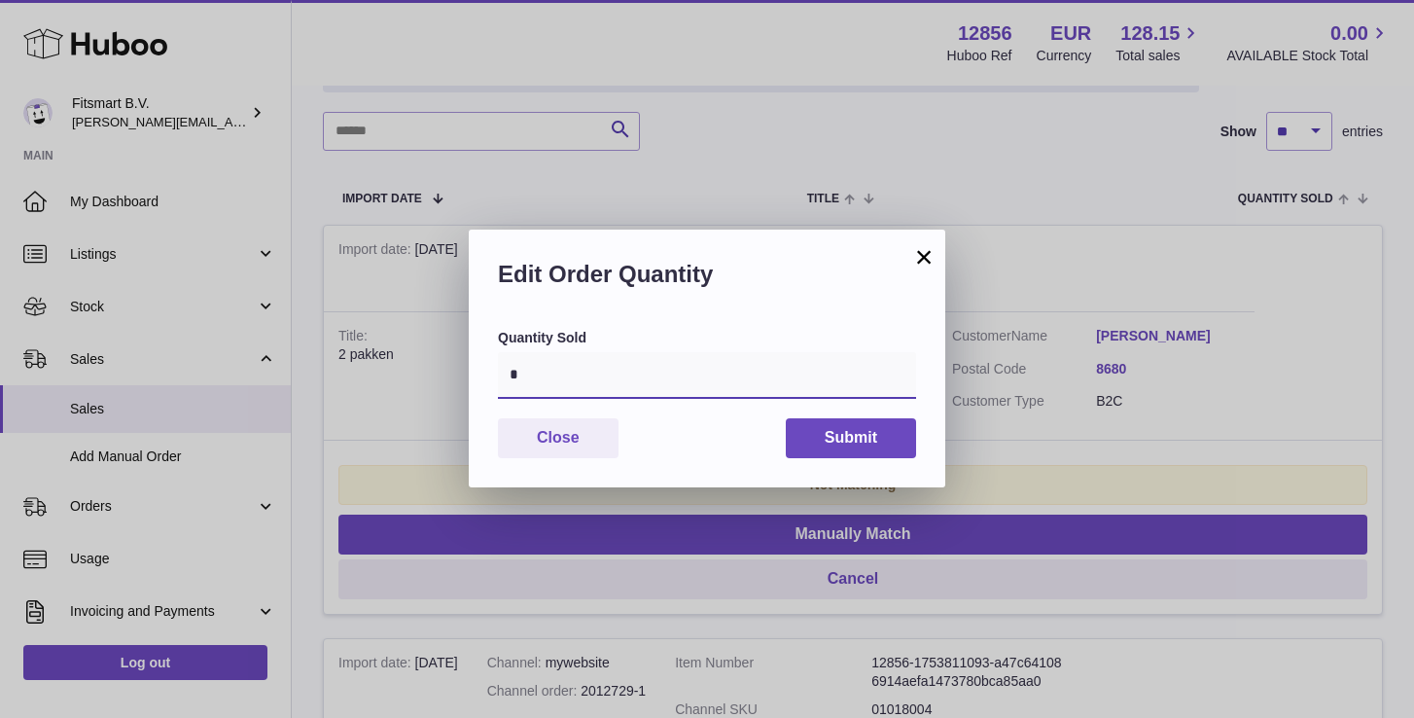
click at [652, 394] on input "*" at bounding box center [707, 375] width 418 height 47
type input "*"
click at [853, 424] on button "Submit" at bounding box center [851, 438] width 130 height 40
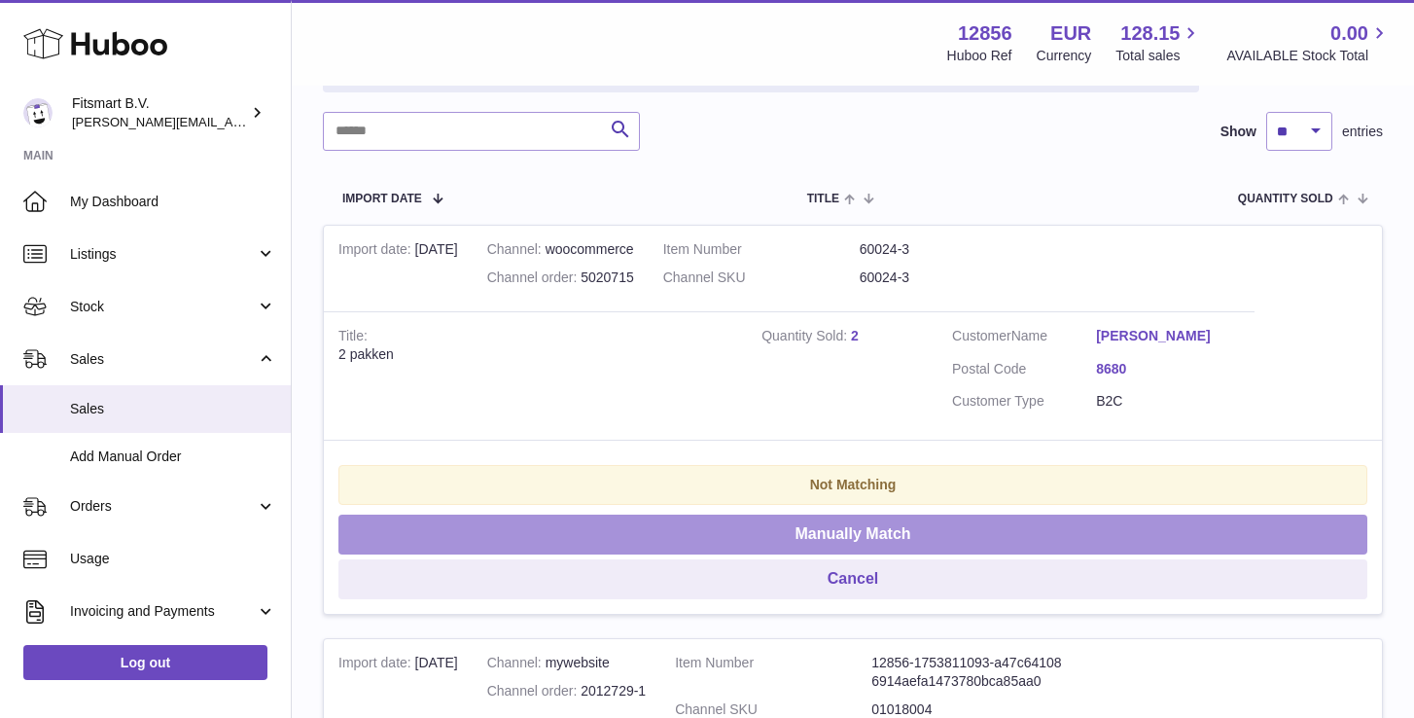
click at [790, 537] on button "Manually Match" at bounding box center [852, 534] width 1029 height 40
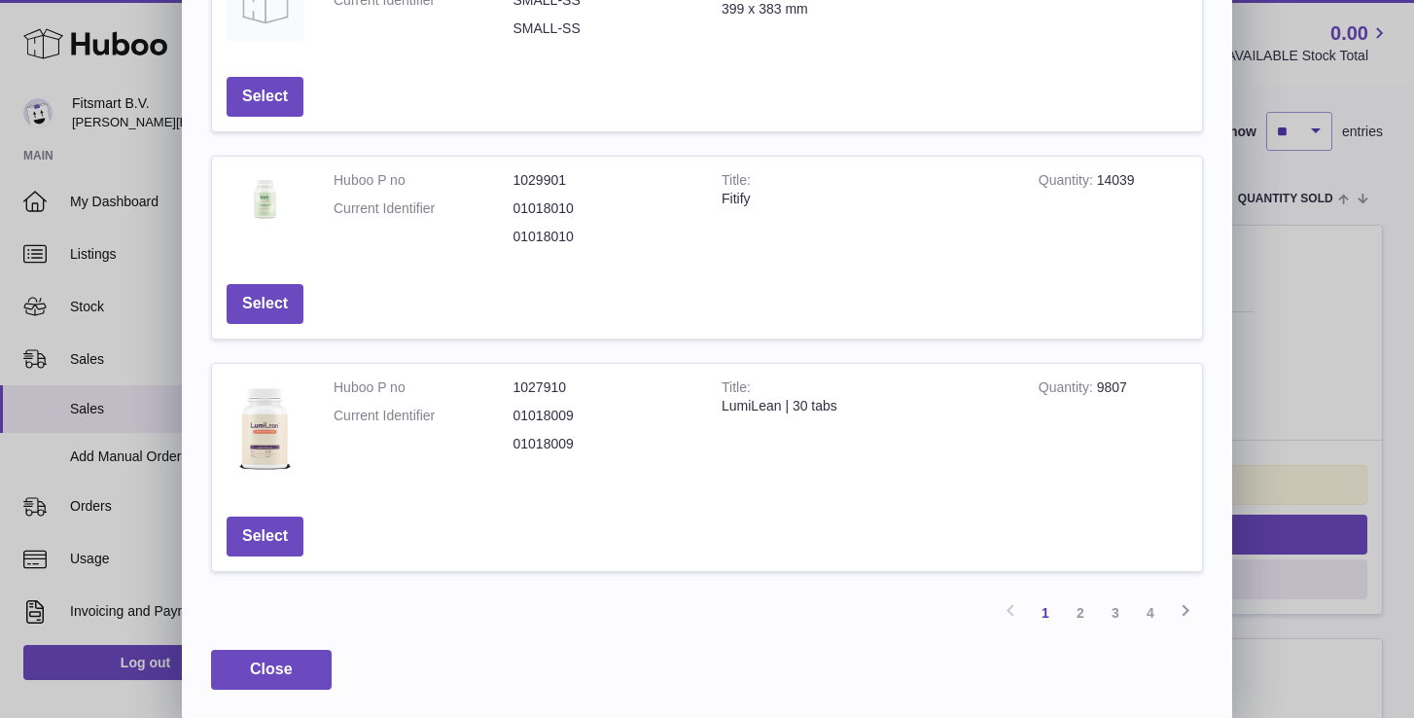
scroll to position [628, 0]
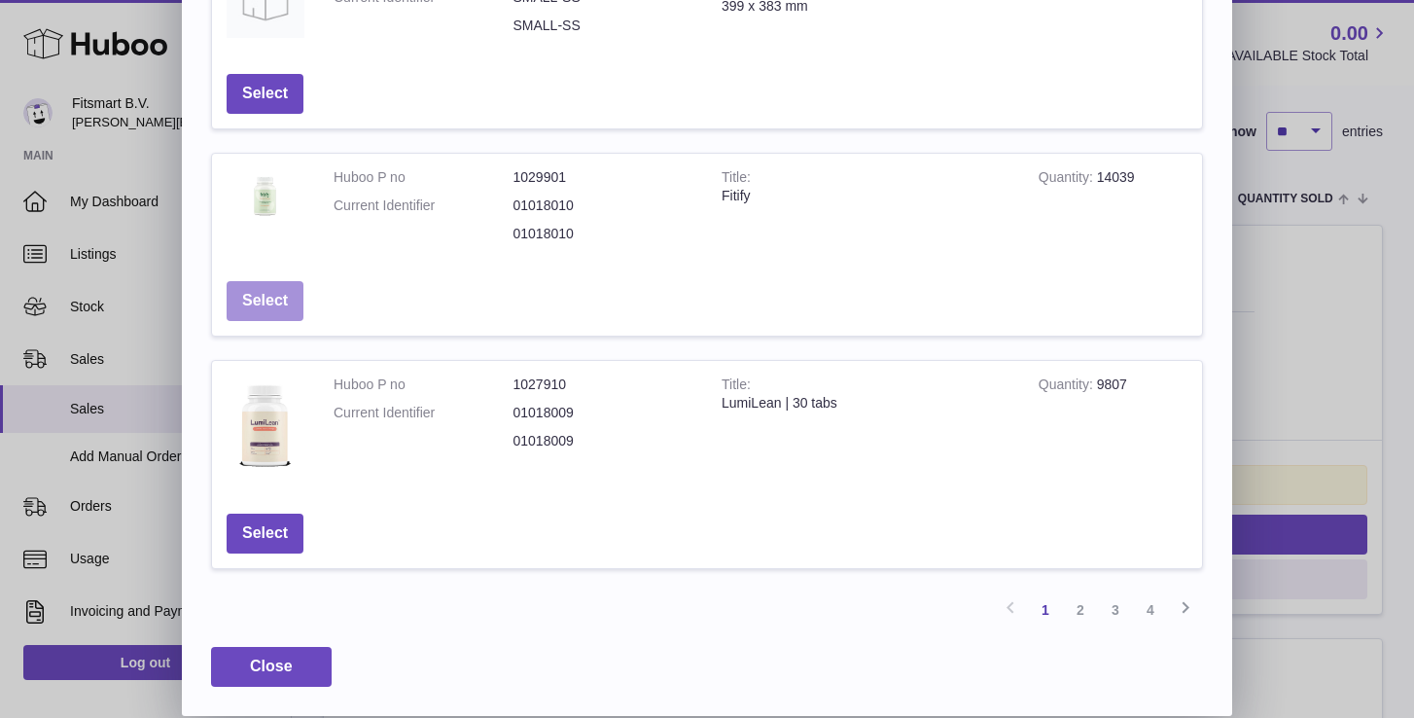
click at [257, 283] on button "Select" at bounding box center [265, 301] width 77 height 40
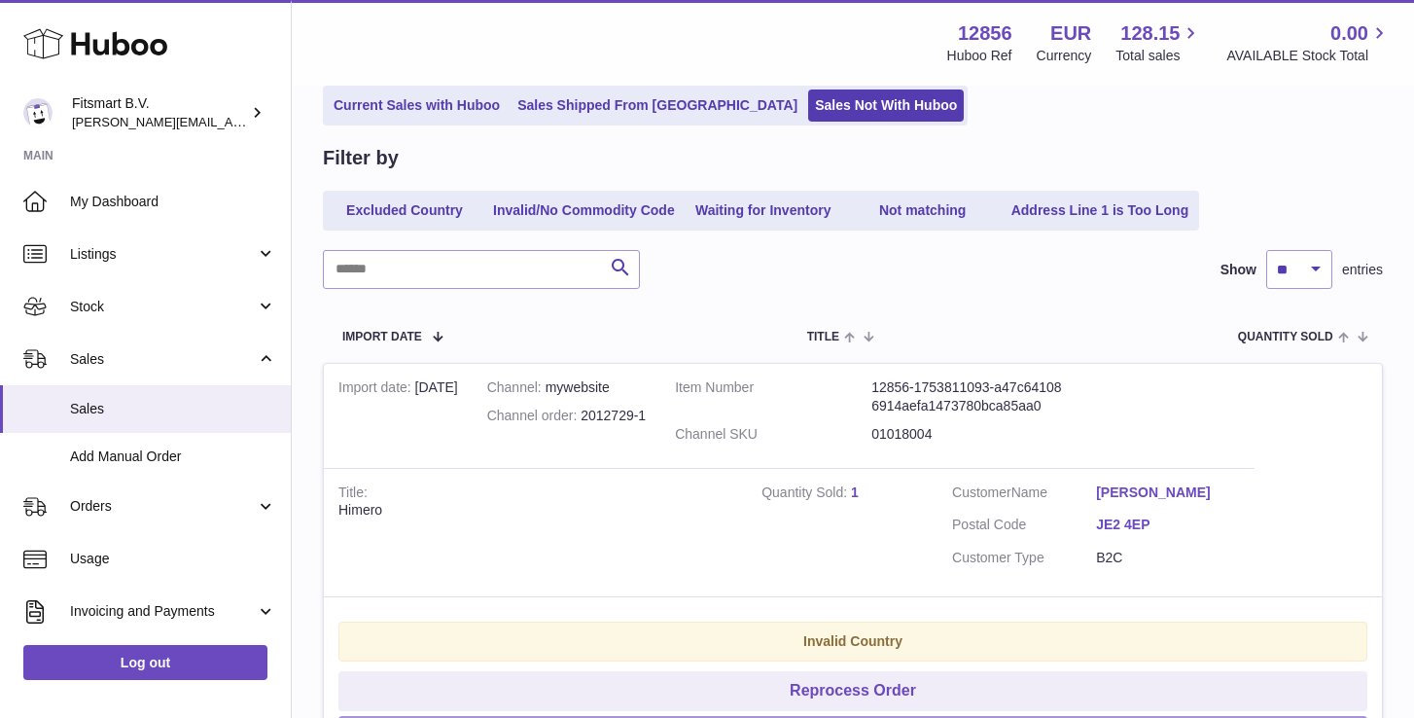
scroll to position [0, 0]
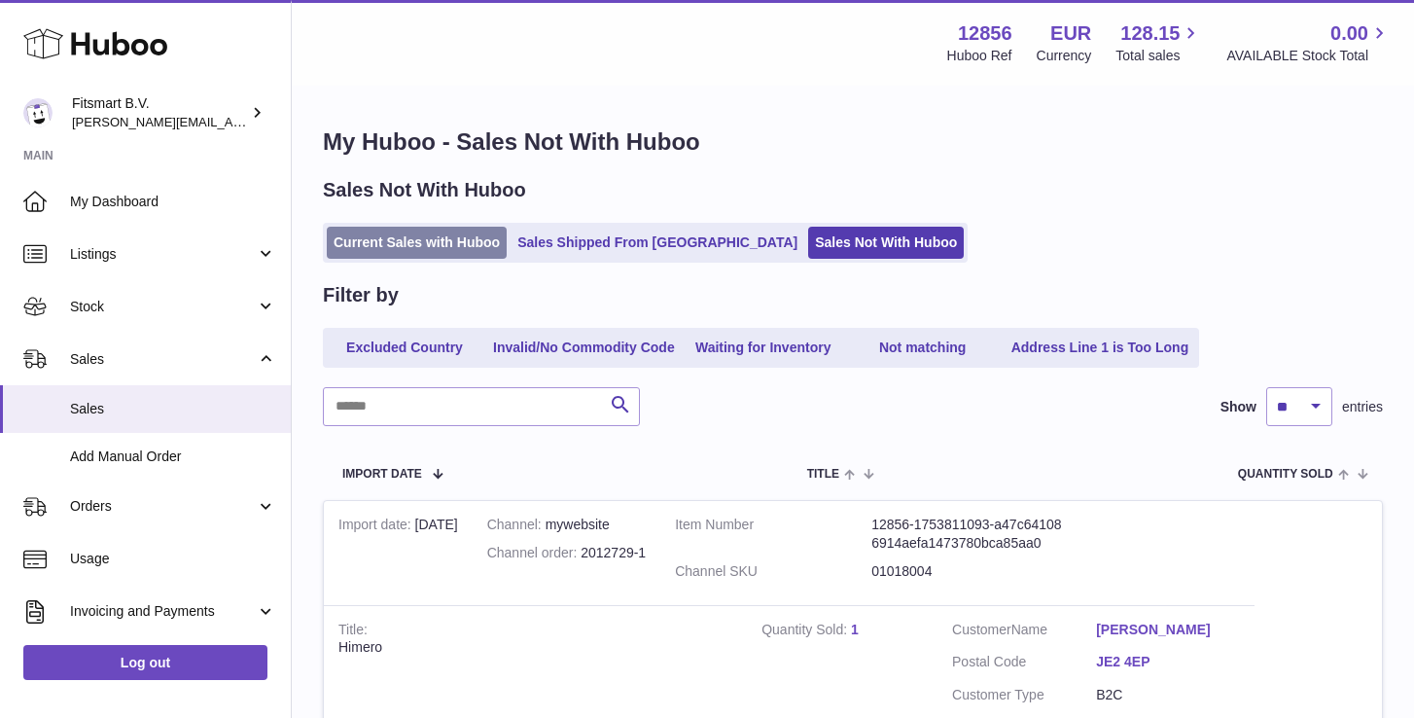
click at [422, 251] on link "Current Sales with Huboo" at bounding box center [417, 243] width 180 height 32
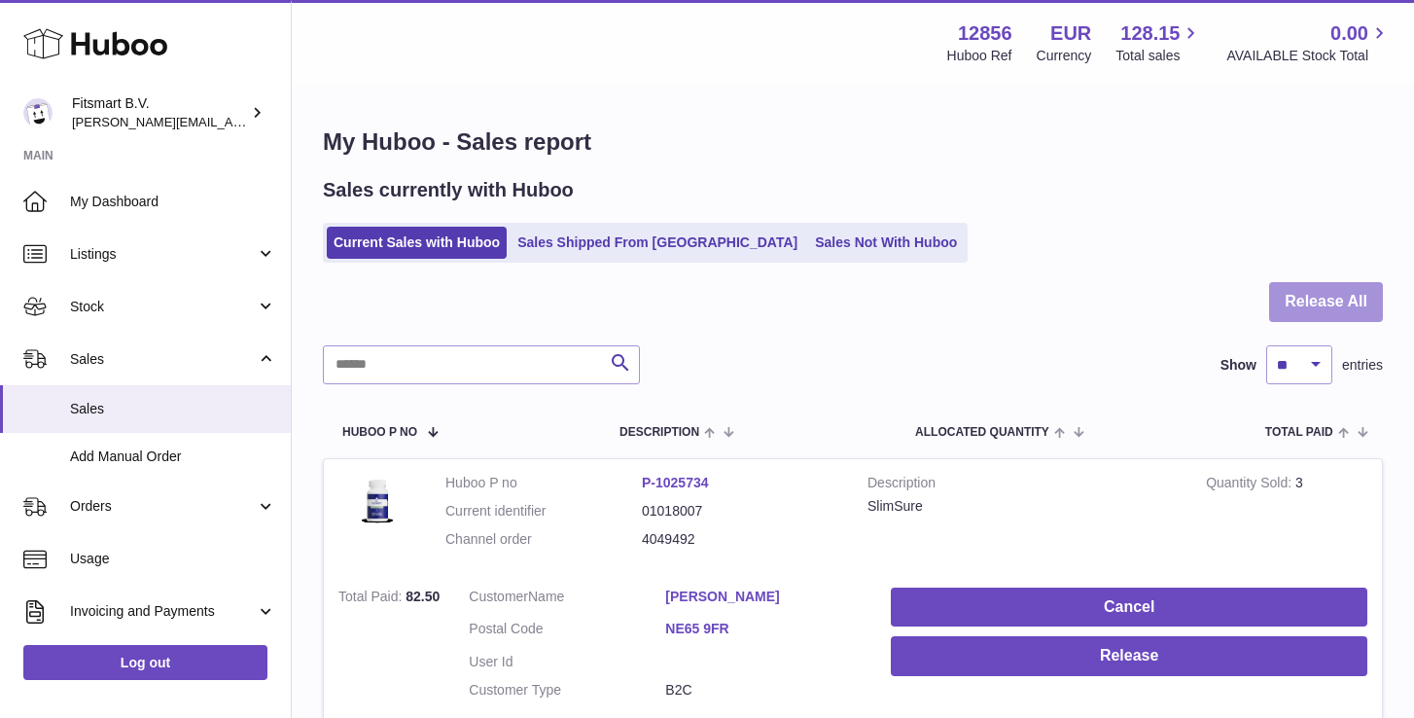
click at [1321, 307] on button "Release All" at bounding box center [1326, 302] width 114 height 40
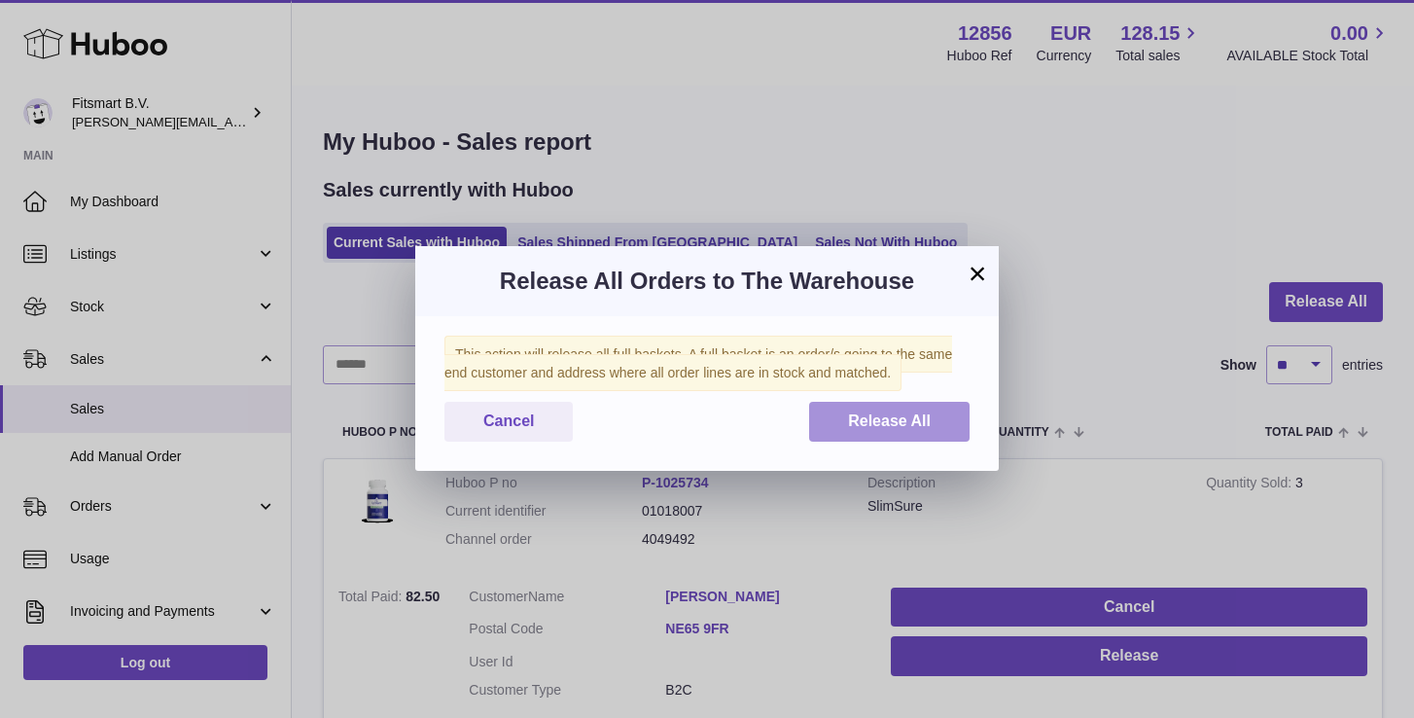
click at [921, 408] on button "Release All" at bounding box center [889, 422] width 160 height 40
